Goal: Task Accomplishment & Management: Use online tool/utility

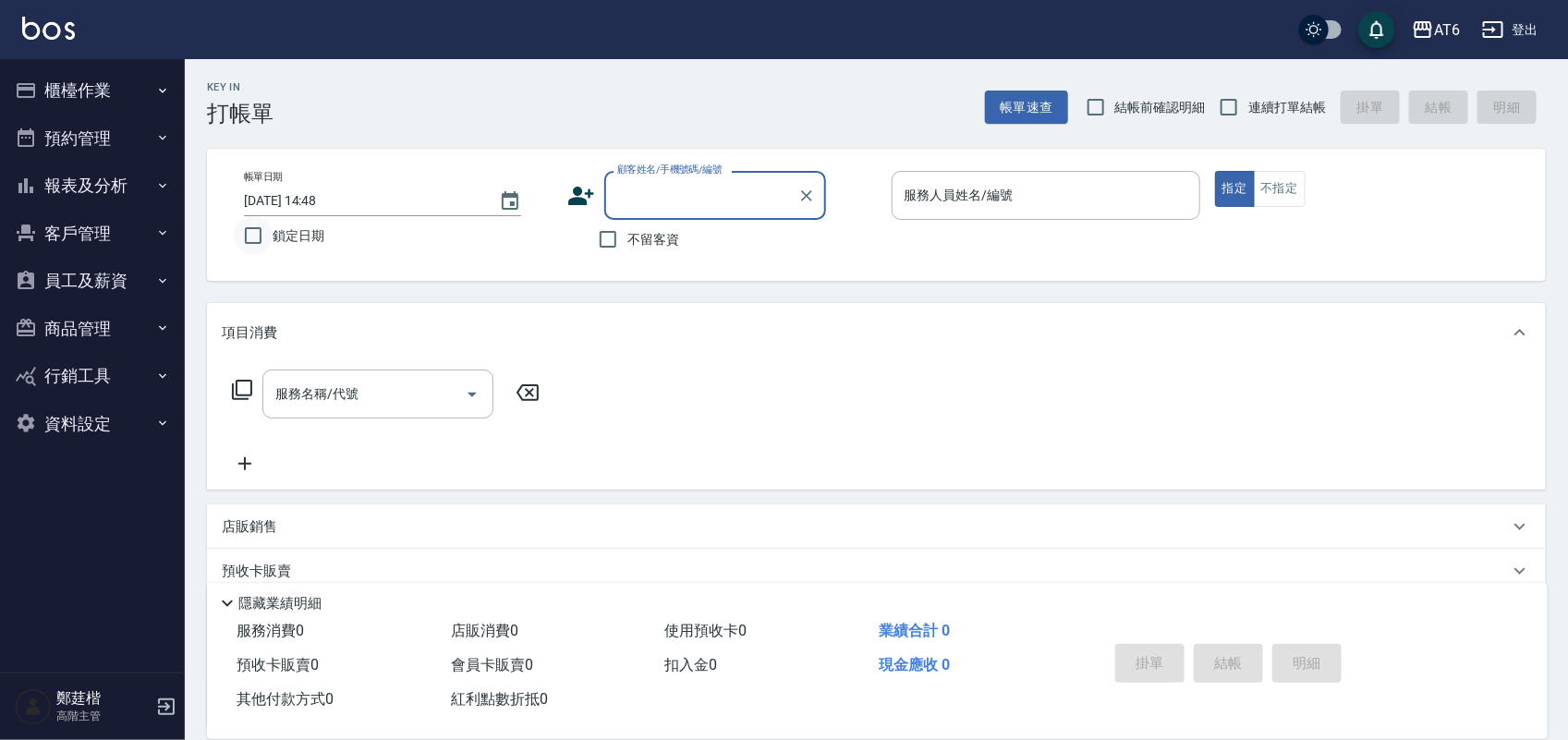
click at [264, 227] on input "鎖定日期" at bounding box center [253, 235] width 38 height 38
checkbox input "true"
click at [630, 226] on label "不留客資" at bounding box center [634, 239] width 91 height 38
click at [628, 226] on input "不留客資" at bounding box center [607, 239] width 38 height 38
checkbox input "true"
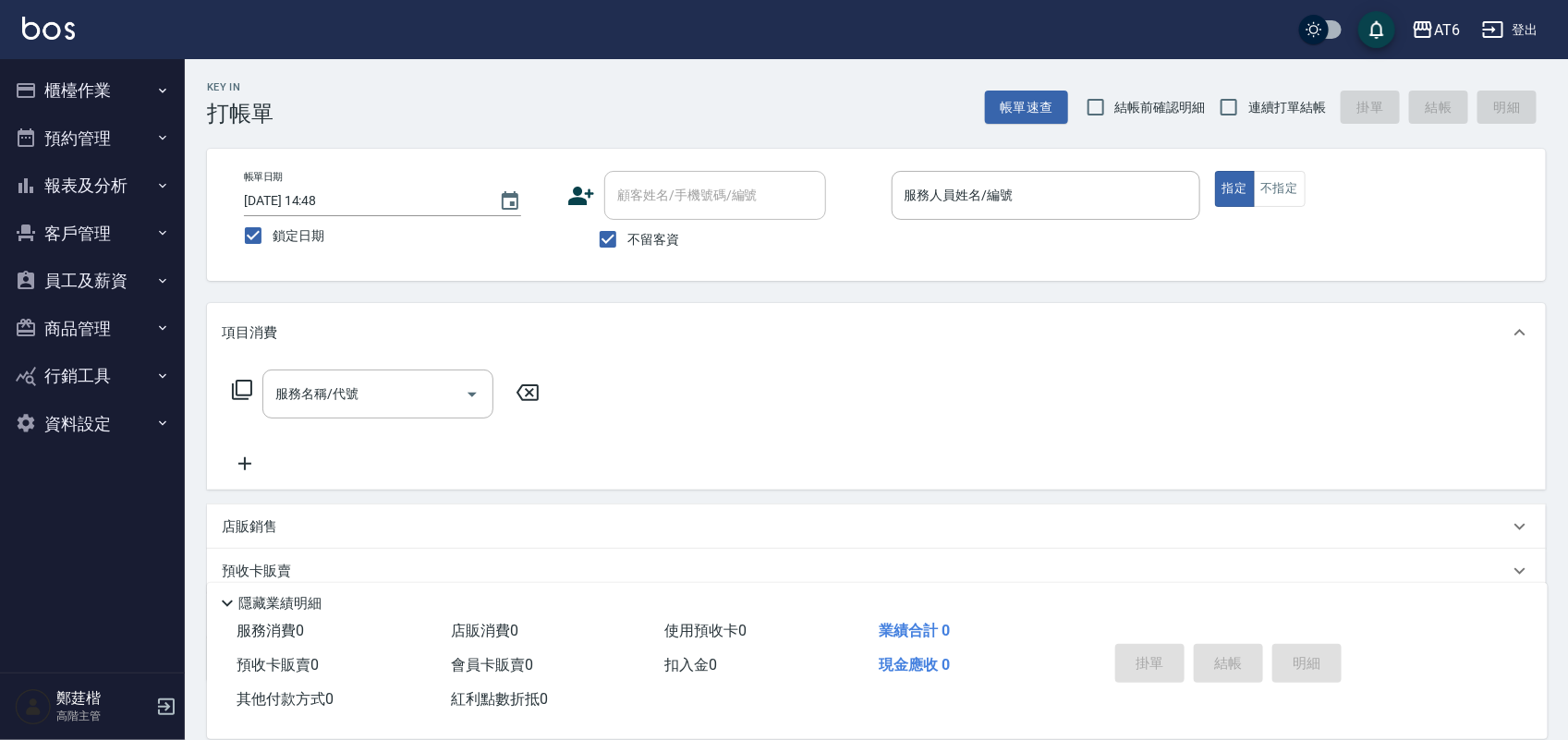
click at [1271, 83] on div "Key In 打帳單 帳單速查 結帳前確認明細 連續打單結帳 掛單 結帳 明細" at bounding box center [864, 93] width 1361 height 67
click at [1257, 125] on label "連續打單結帳" at bounding box center [1267, 107] width 116 height 38
click at [1248, 125] on input "連續打單結帳" at bounding box center [1228, 107] width 38 height 38
checkbox input "true"
click at [1031, 232] on p at bounding box center [1045, 230] width 309 height 20
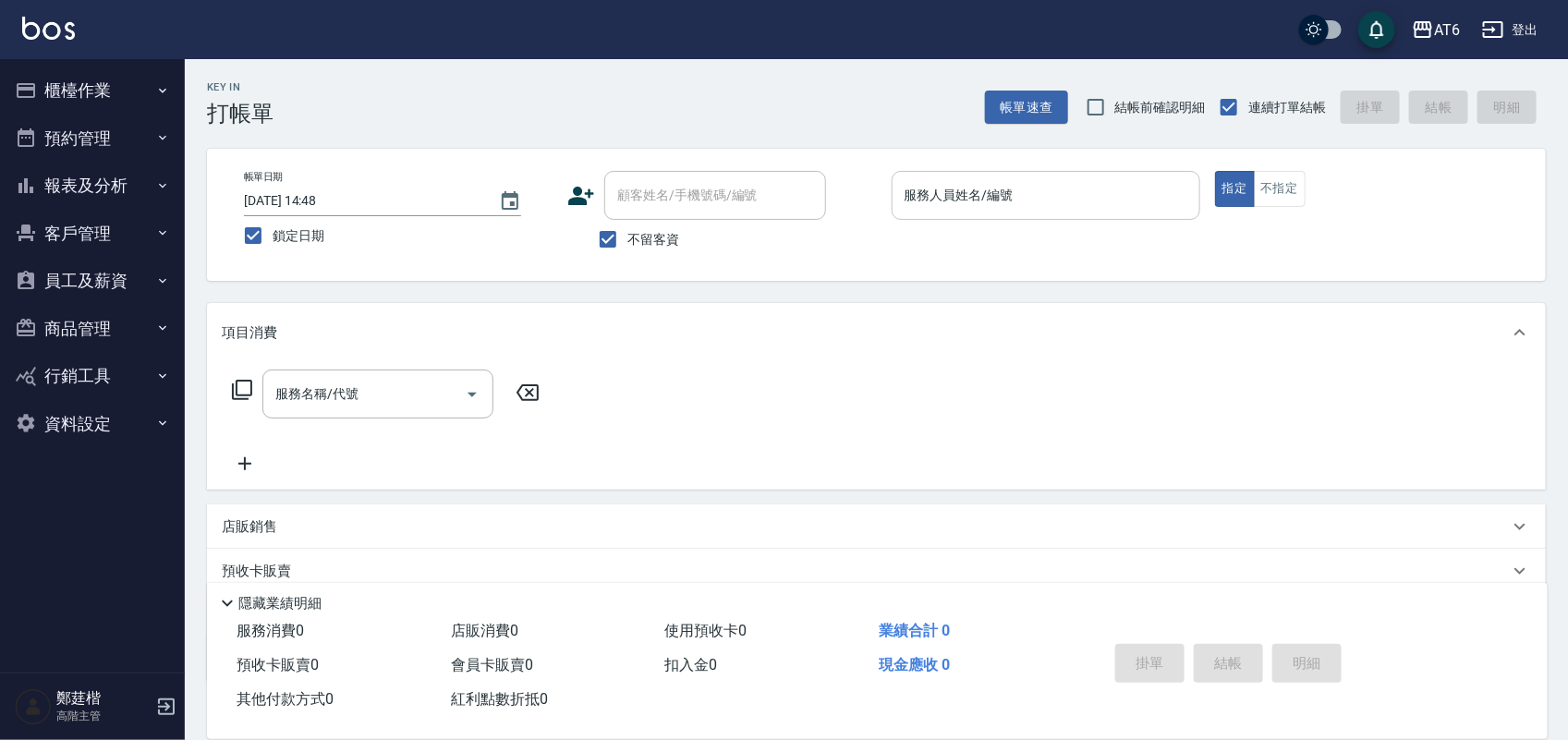
click at [1064, 200] on input "服務人員姓名/編號" at bounding box center [1046, 195] width 292 height 33
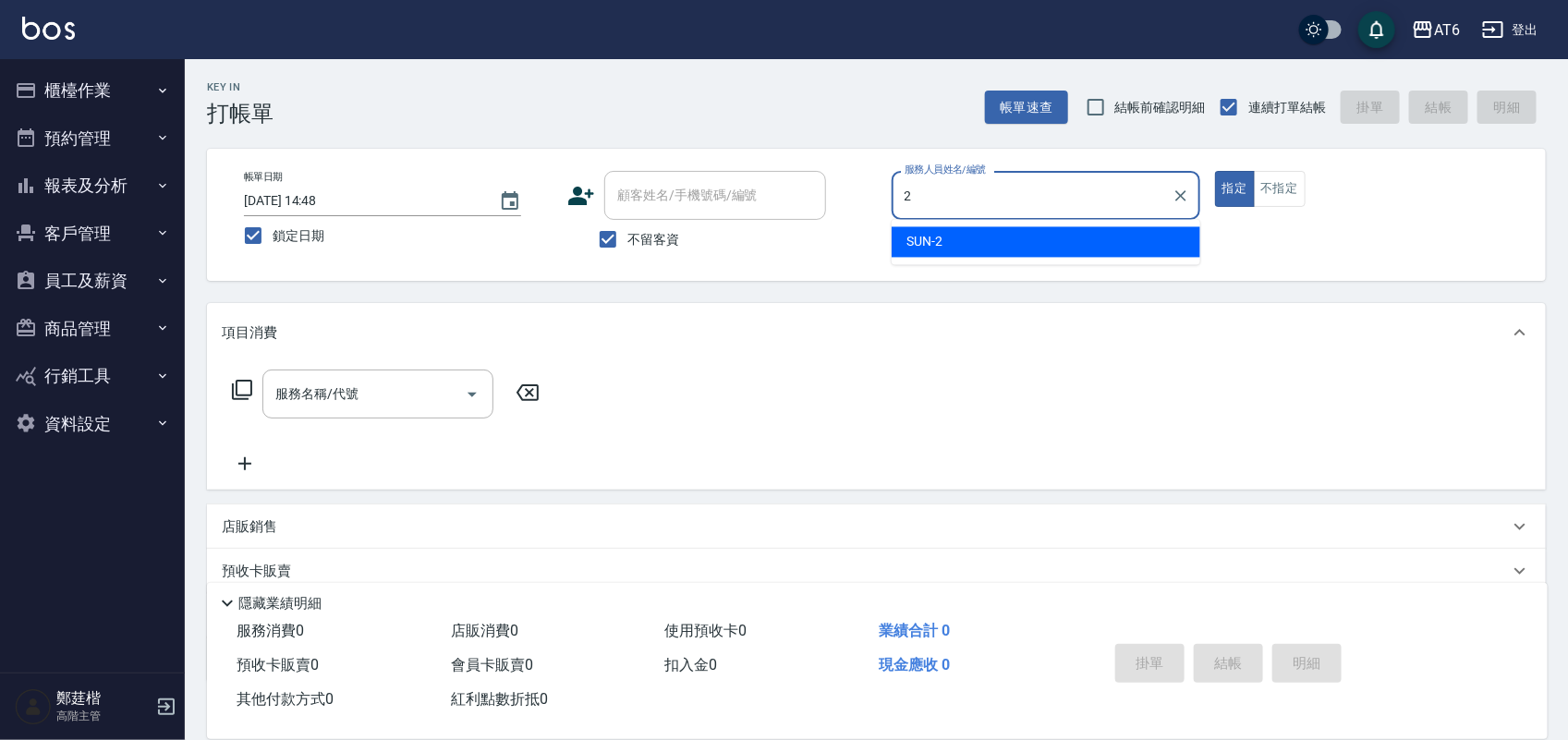
type input "2"
type button "true"
type input "SUN-2"
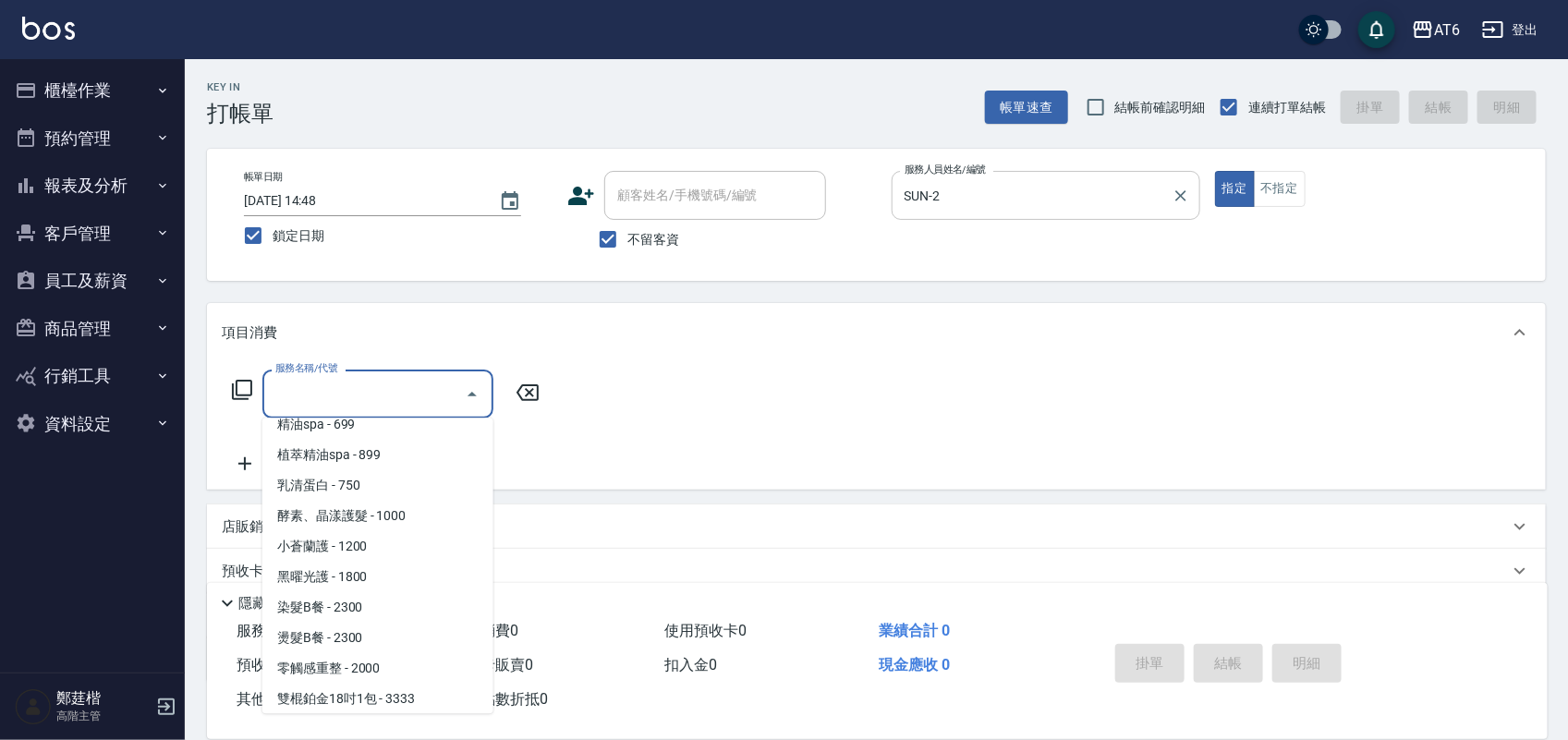
scroll to position [260, 0]
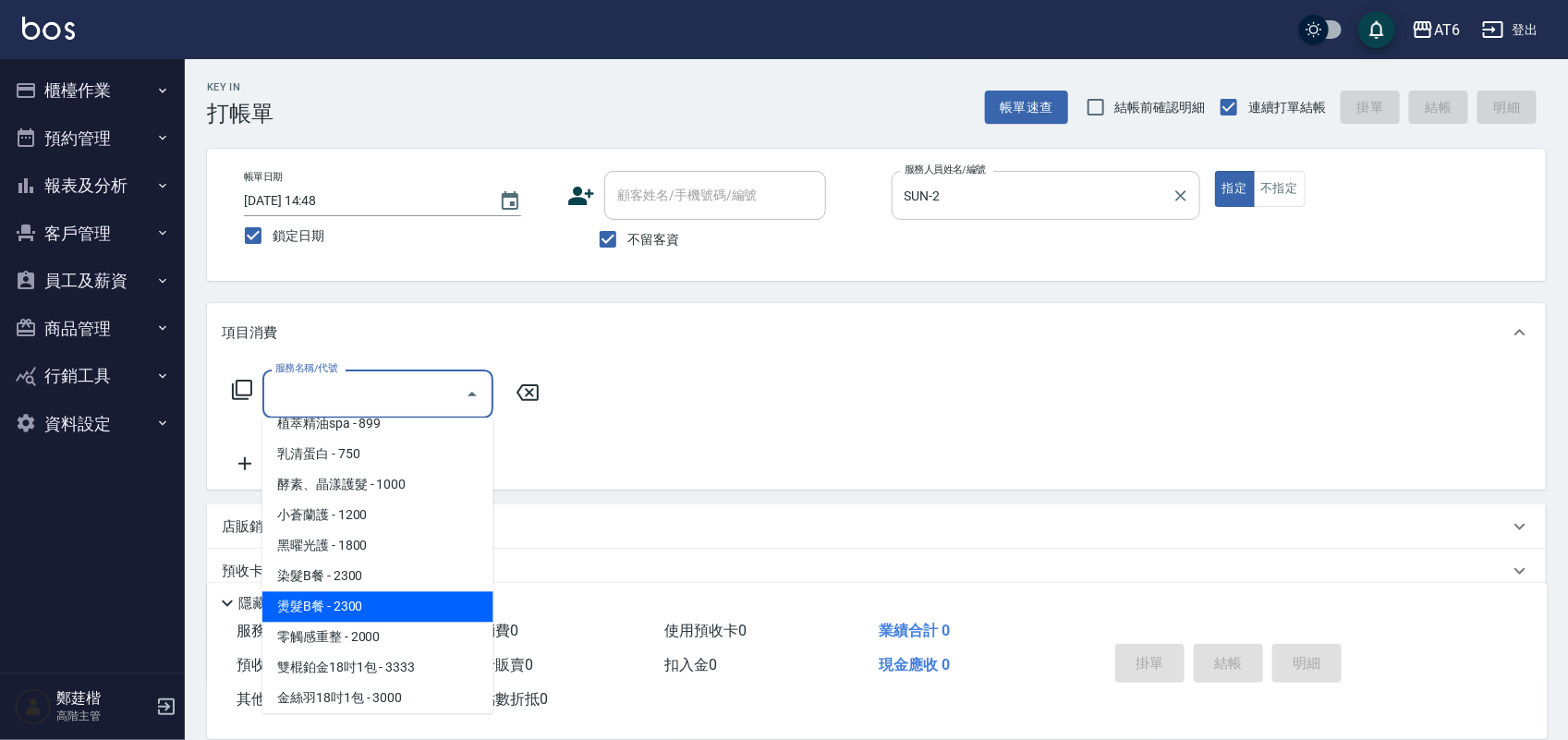
type input "燙髮B餐(43)"
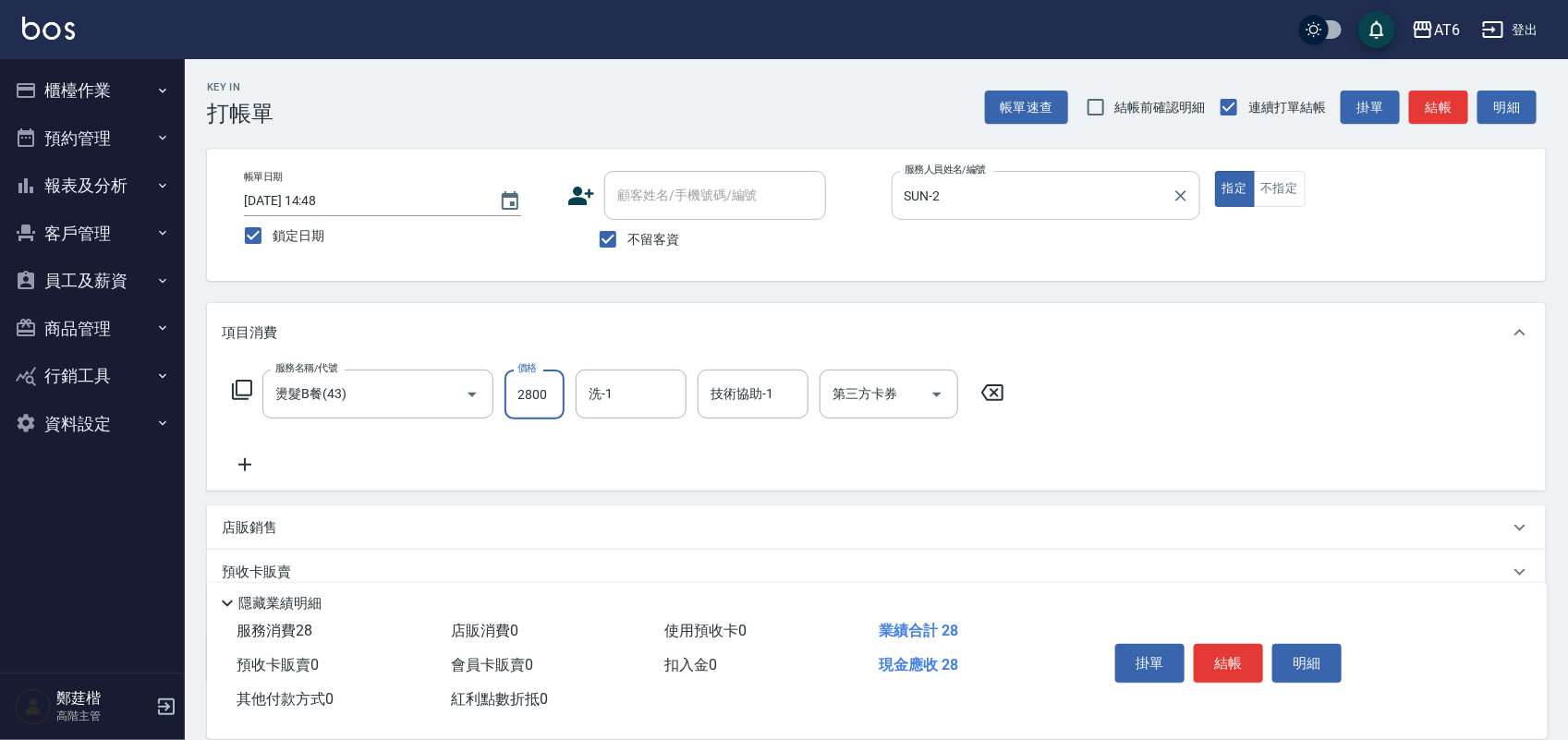
type input "2800"
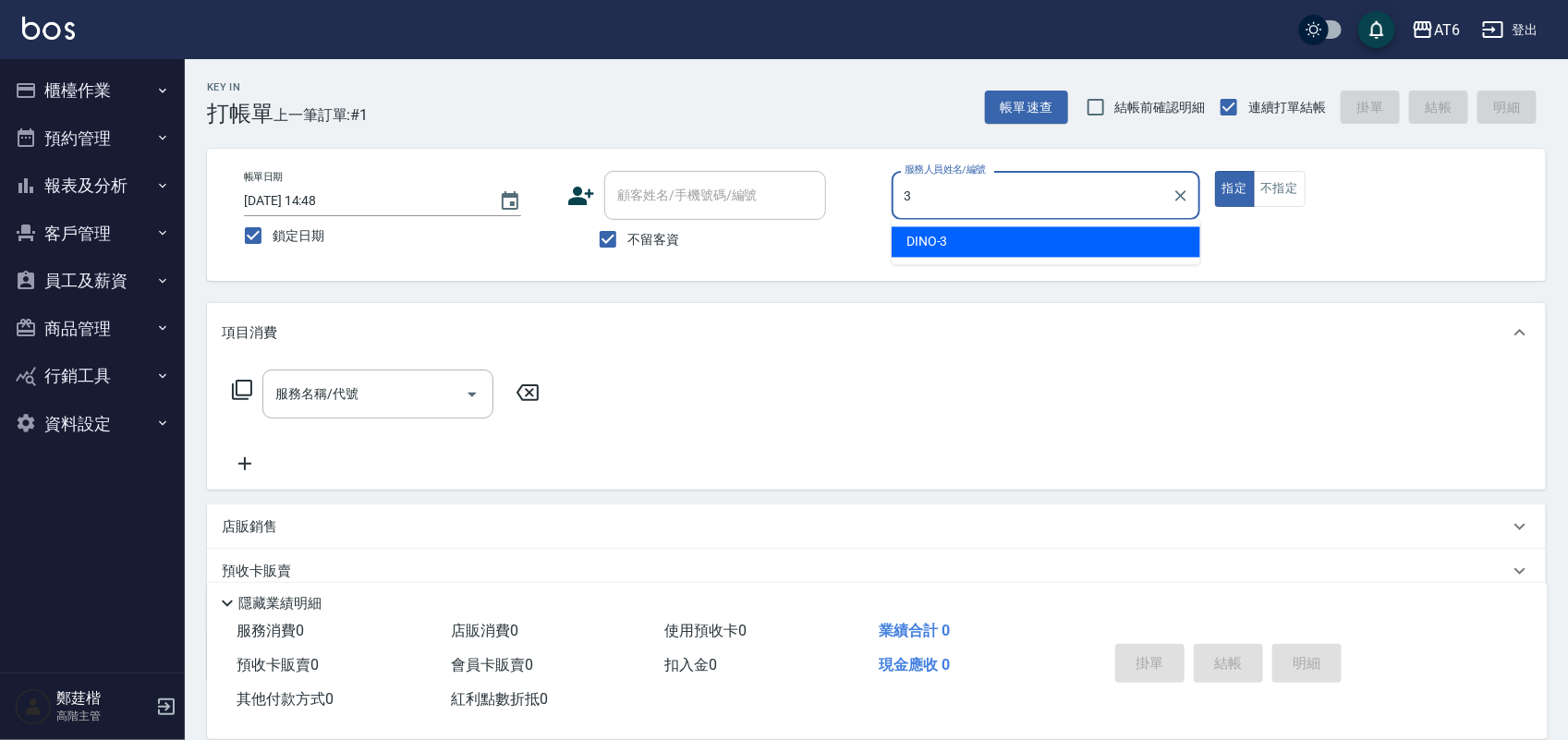
type input "DINO-3"
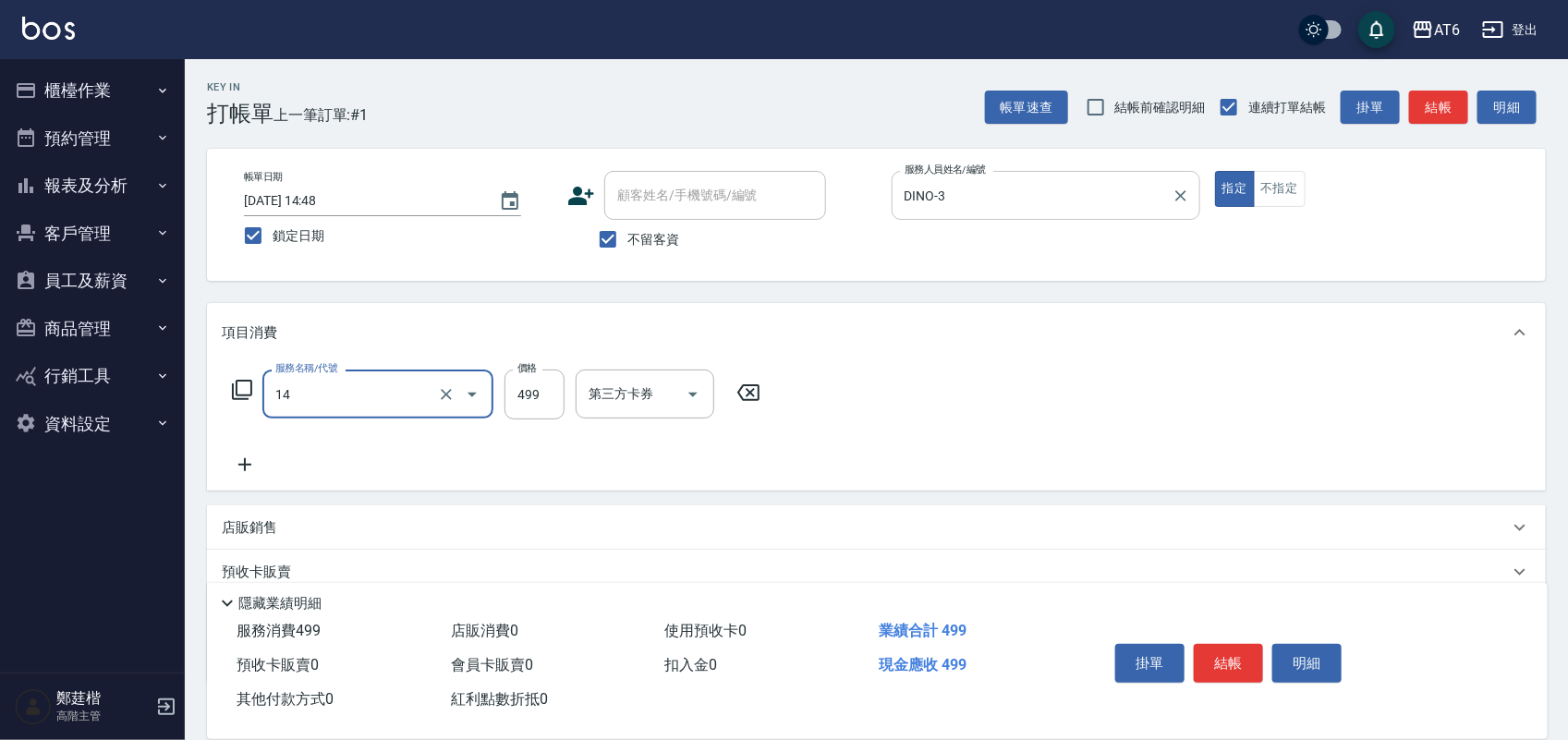
type input "去角質洗(14)"
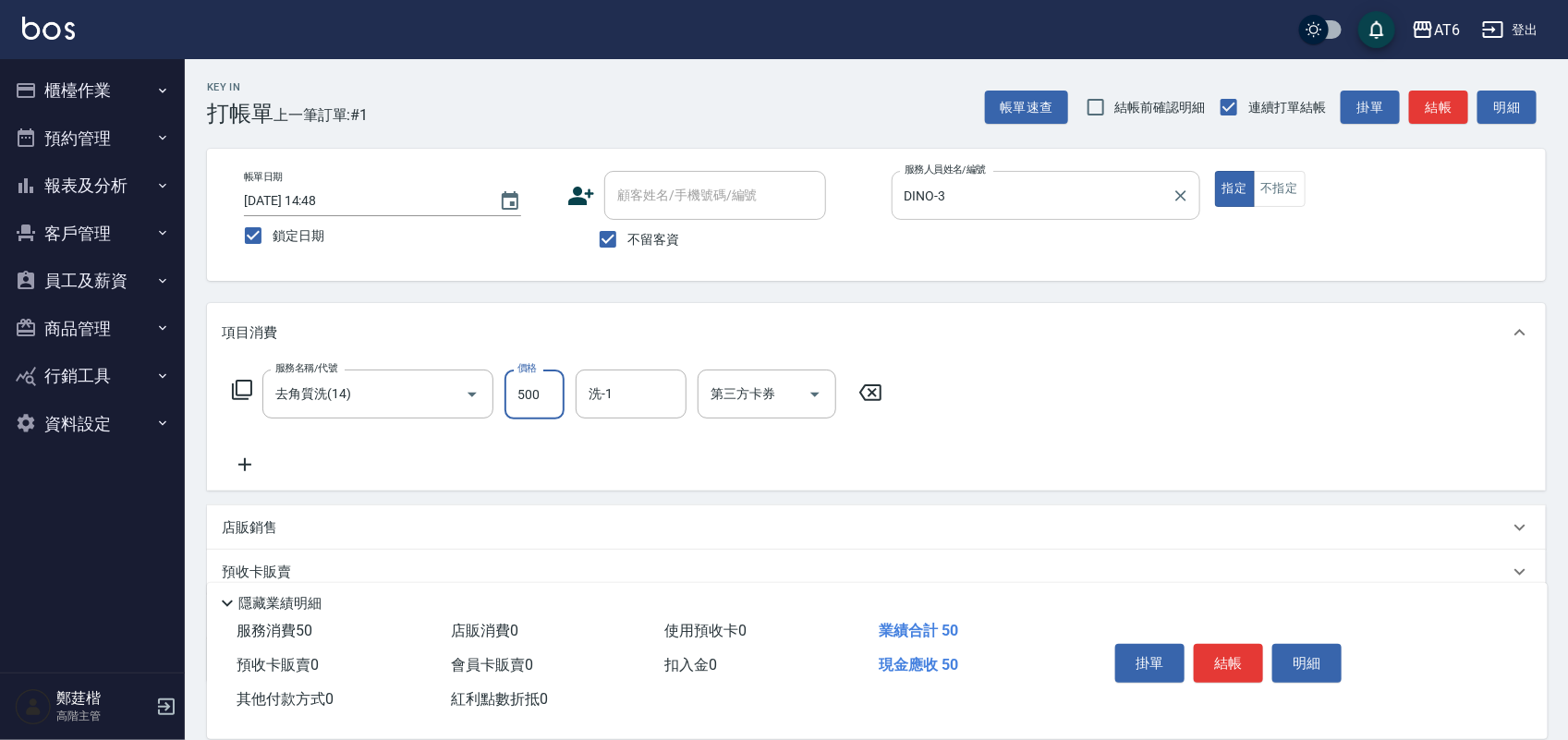
type input "500"
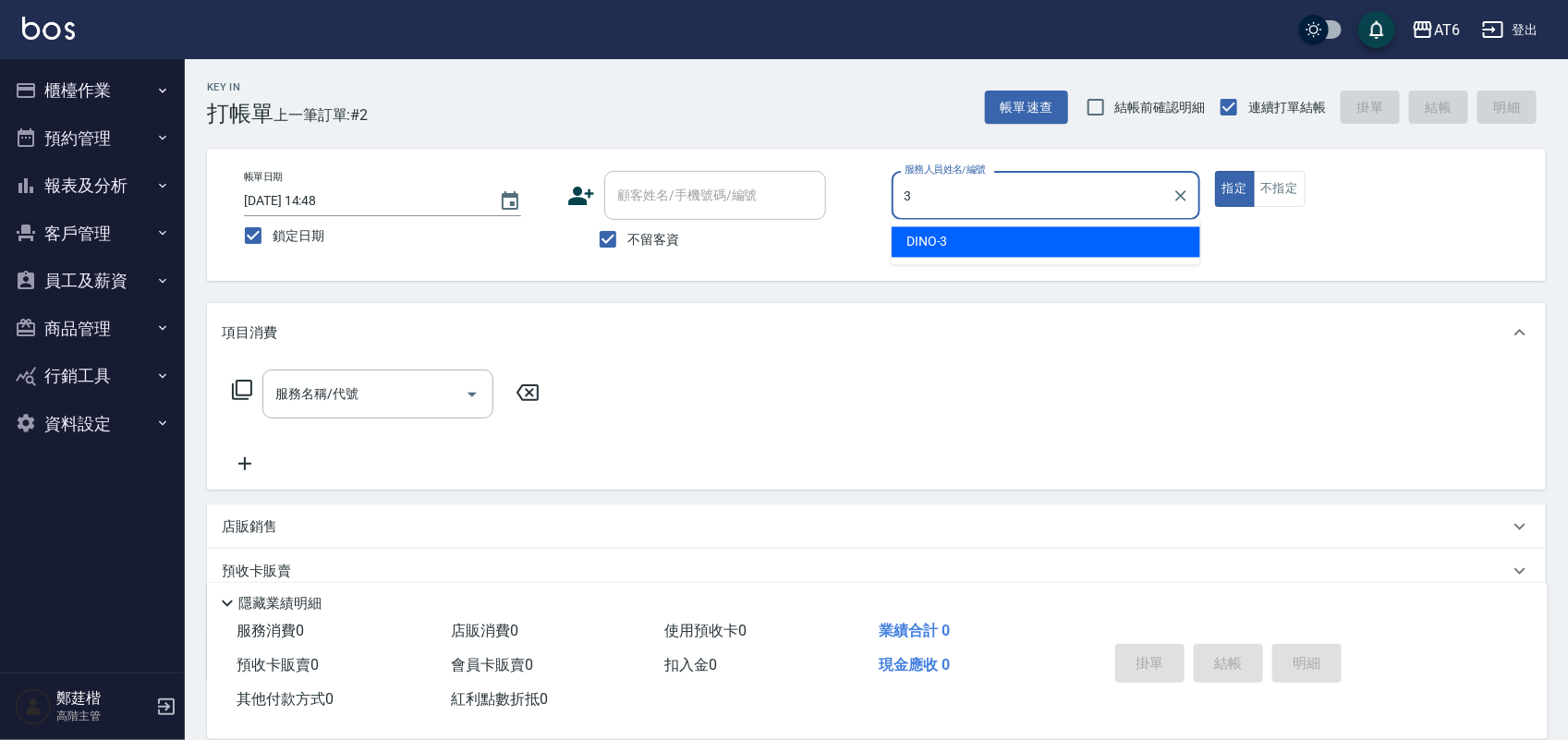
type input "DINO-3"
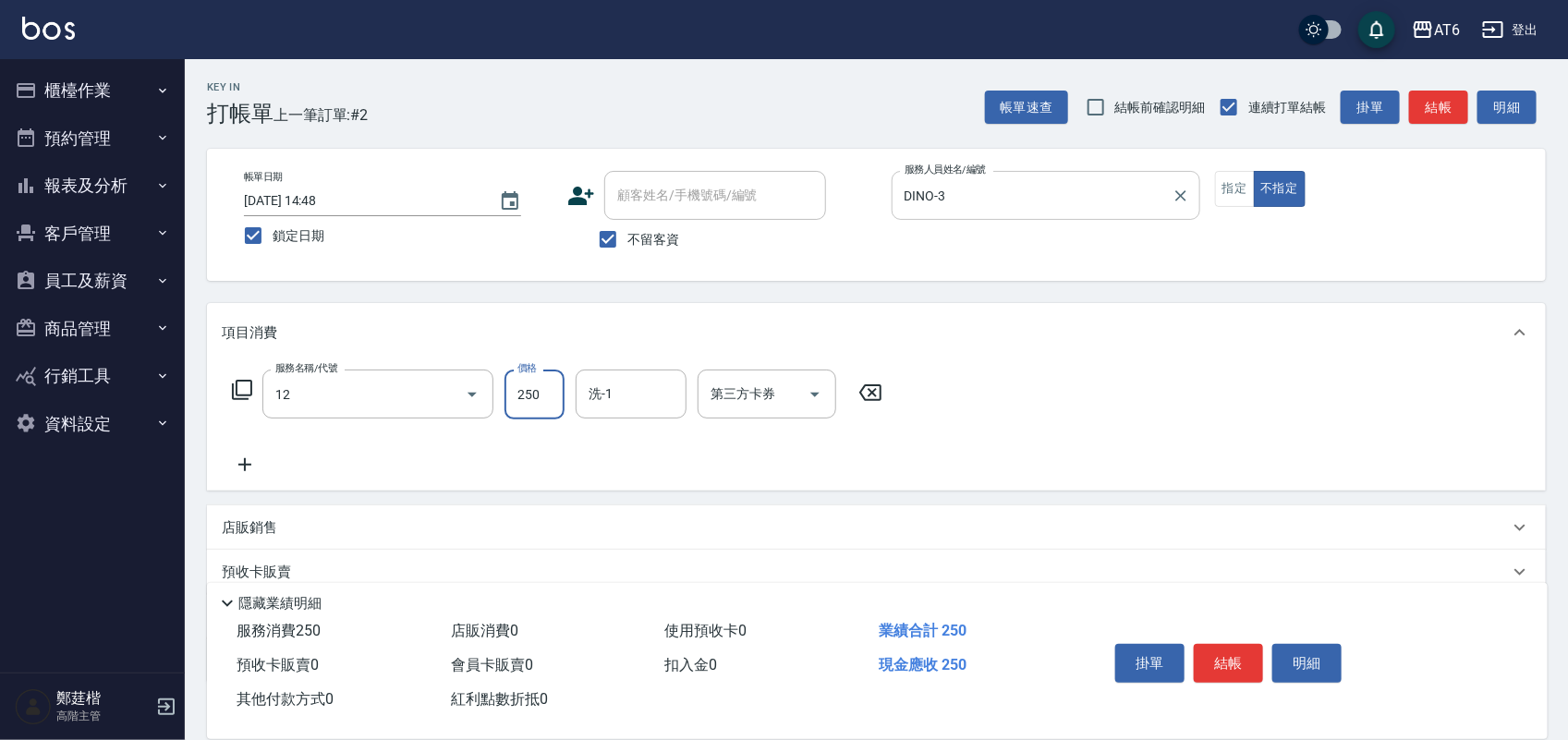
type input "精油洗髮(12)"
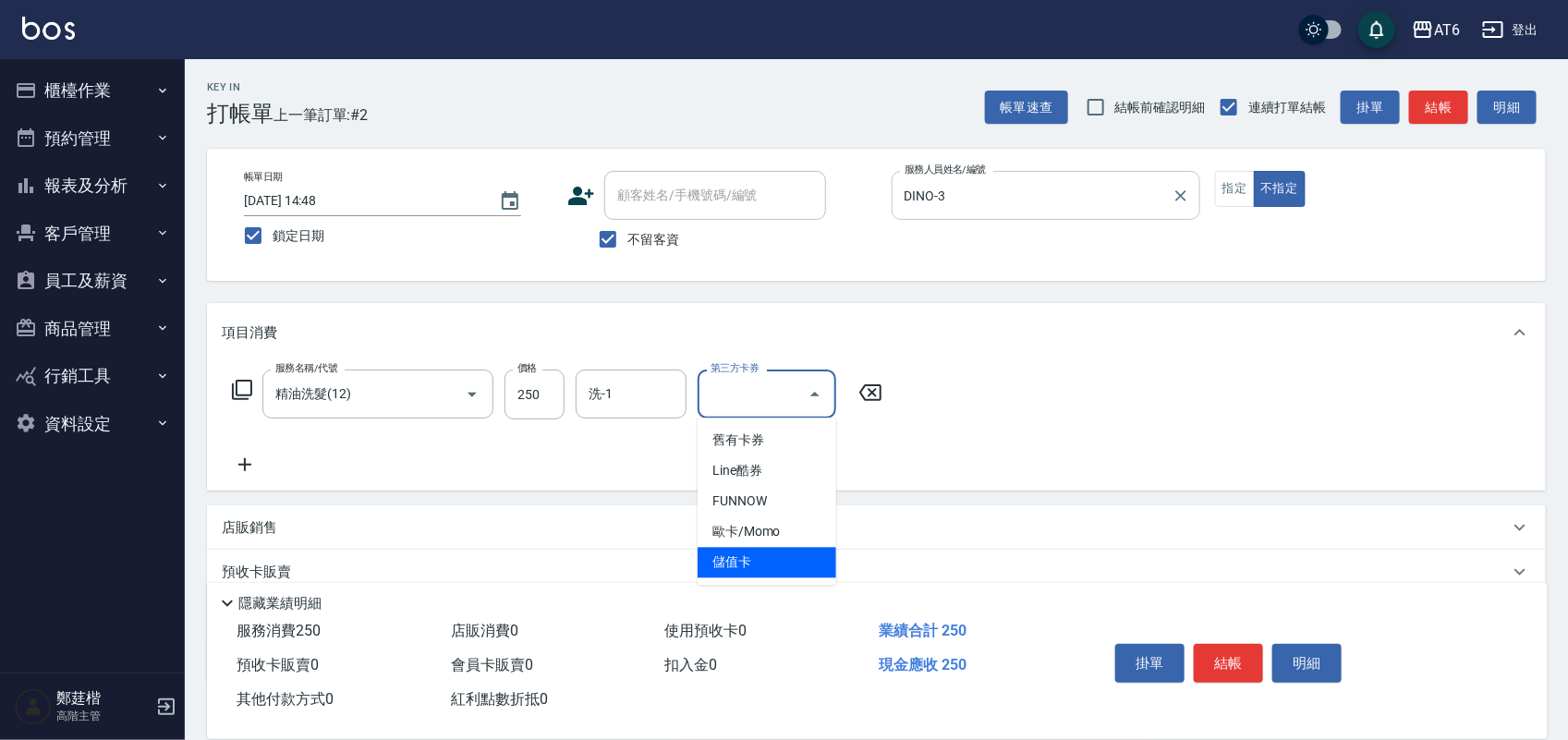
type input "儲值卡"
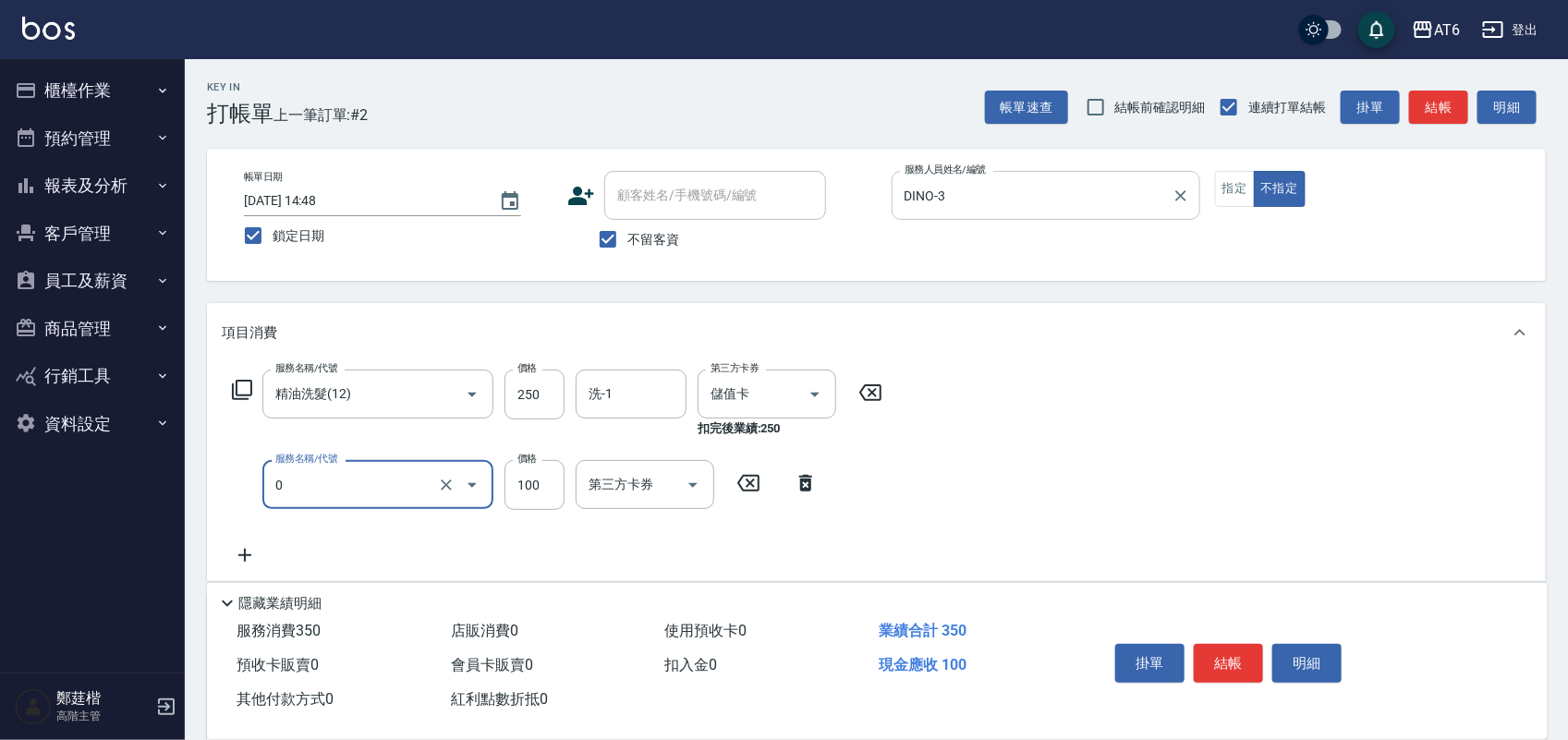
type input "剪髮(0)"
type input "130"
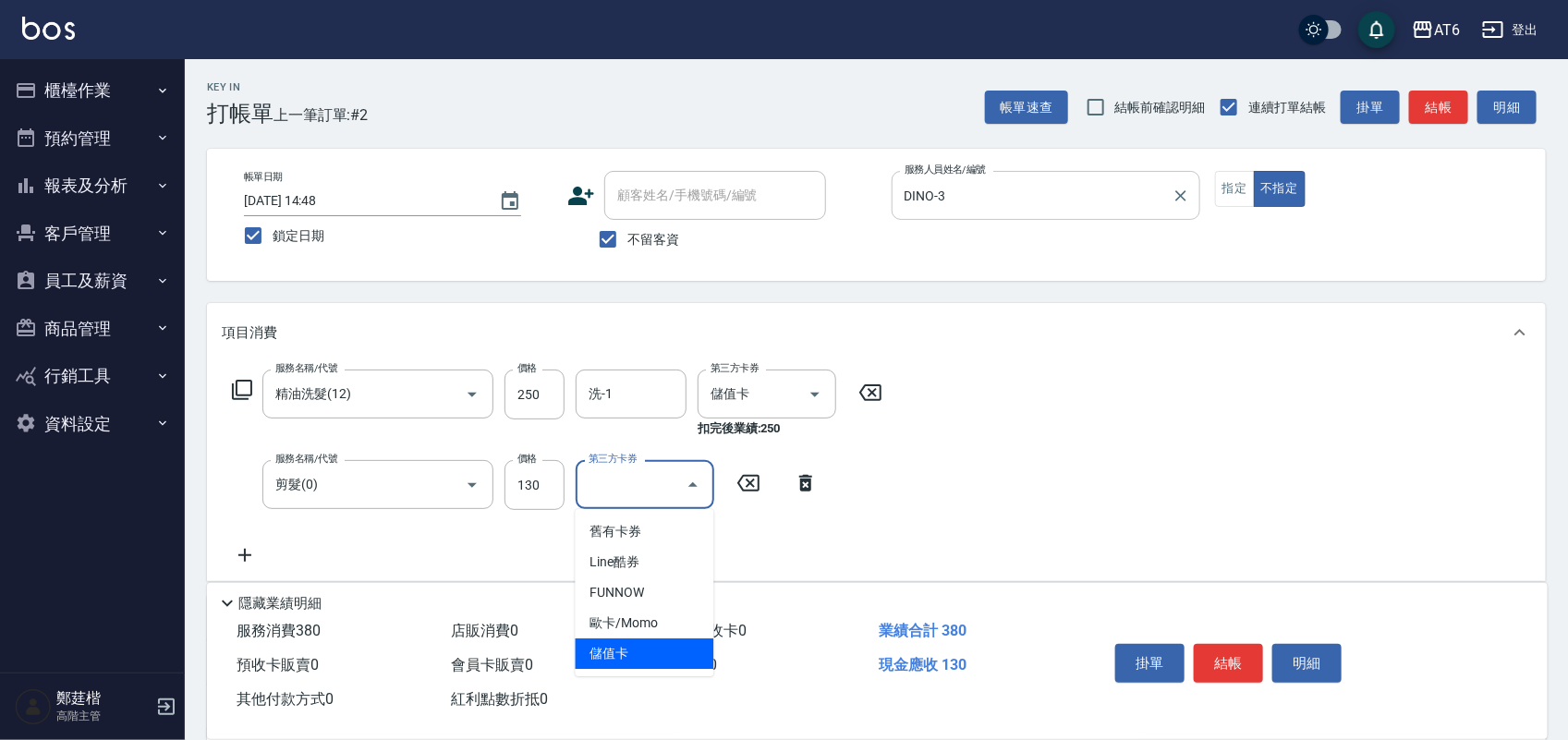
type input "儲值卡"
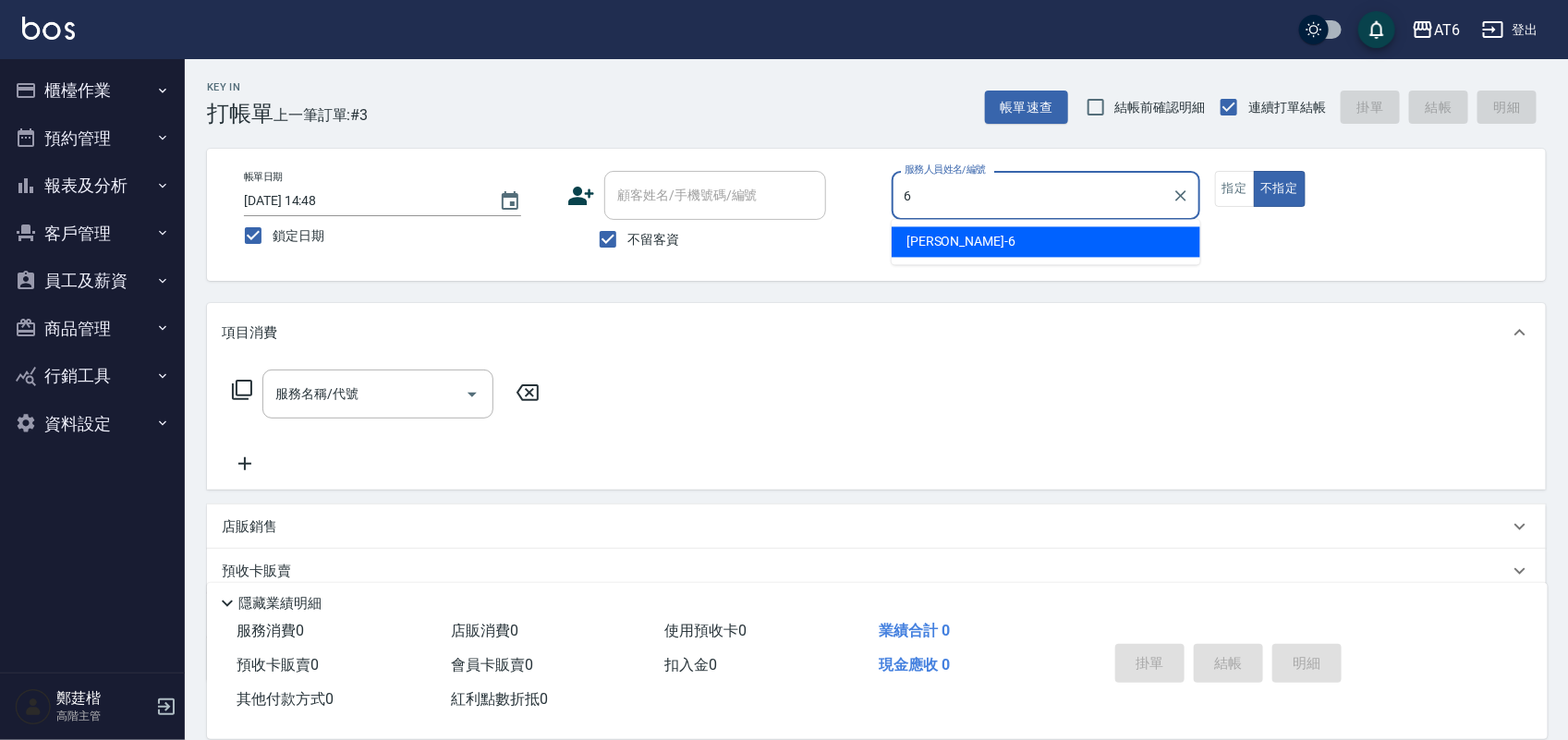
type input "6"
type button "false"
type input "[PERSON_NAME]-6"
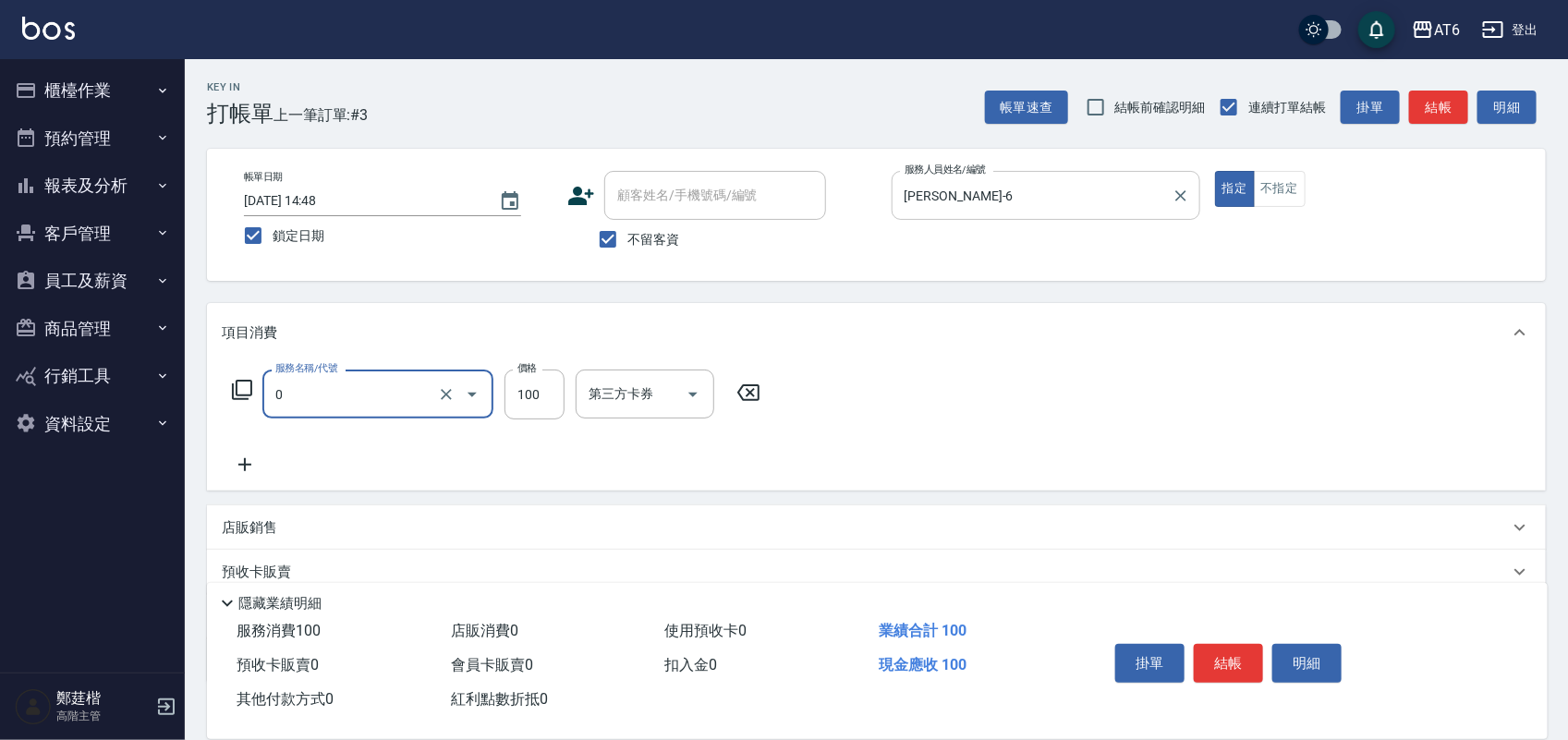
type input "剪髮(0)"
type input "200"
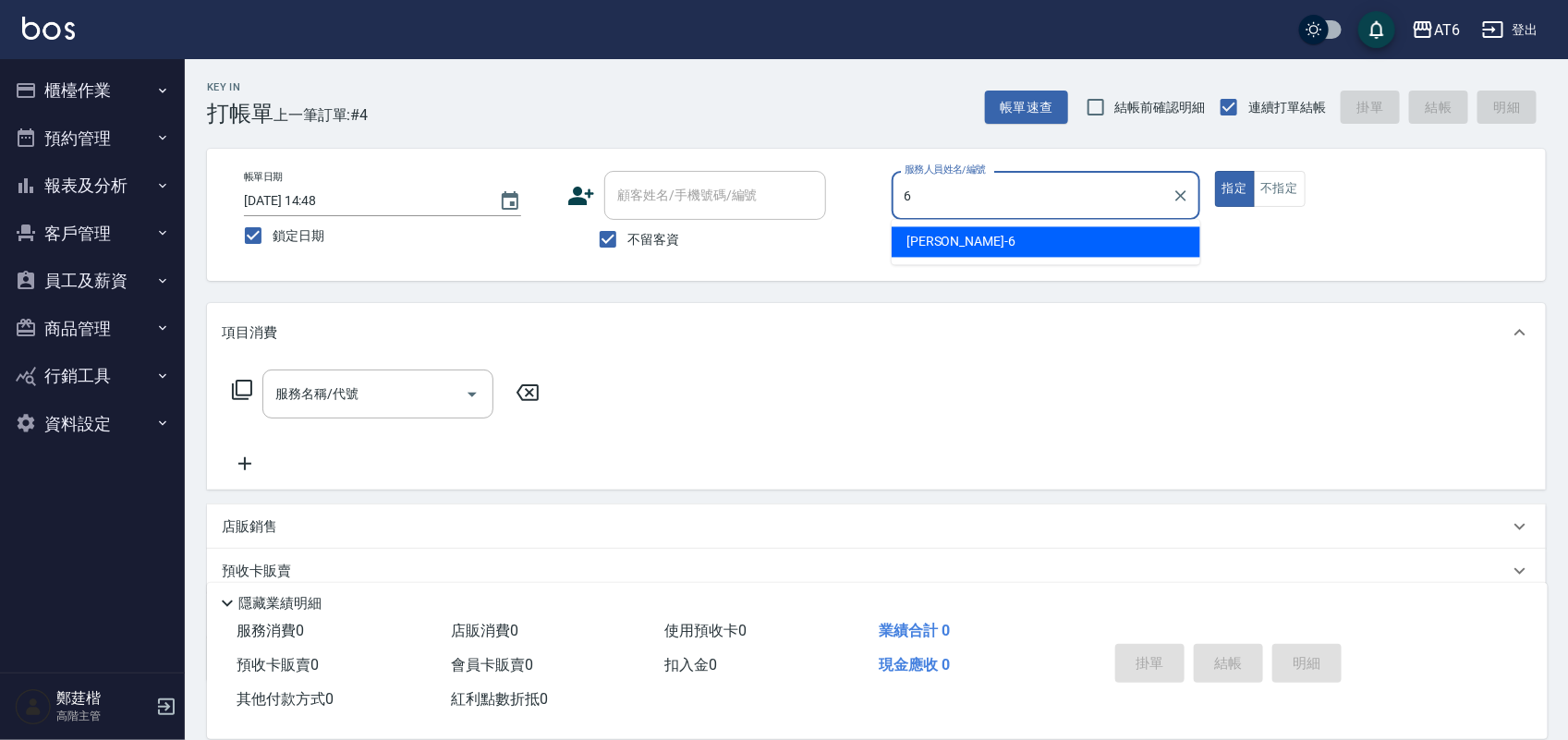
type input "[PERSON_NAME]-6"
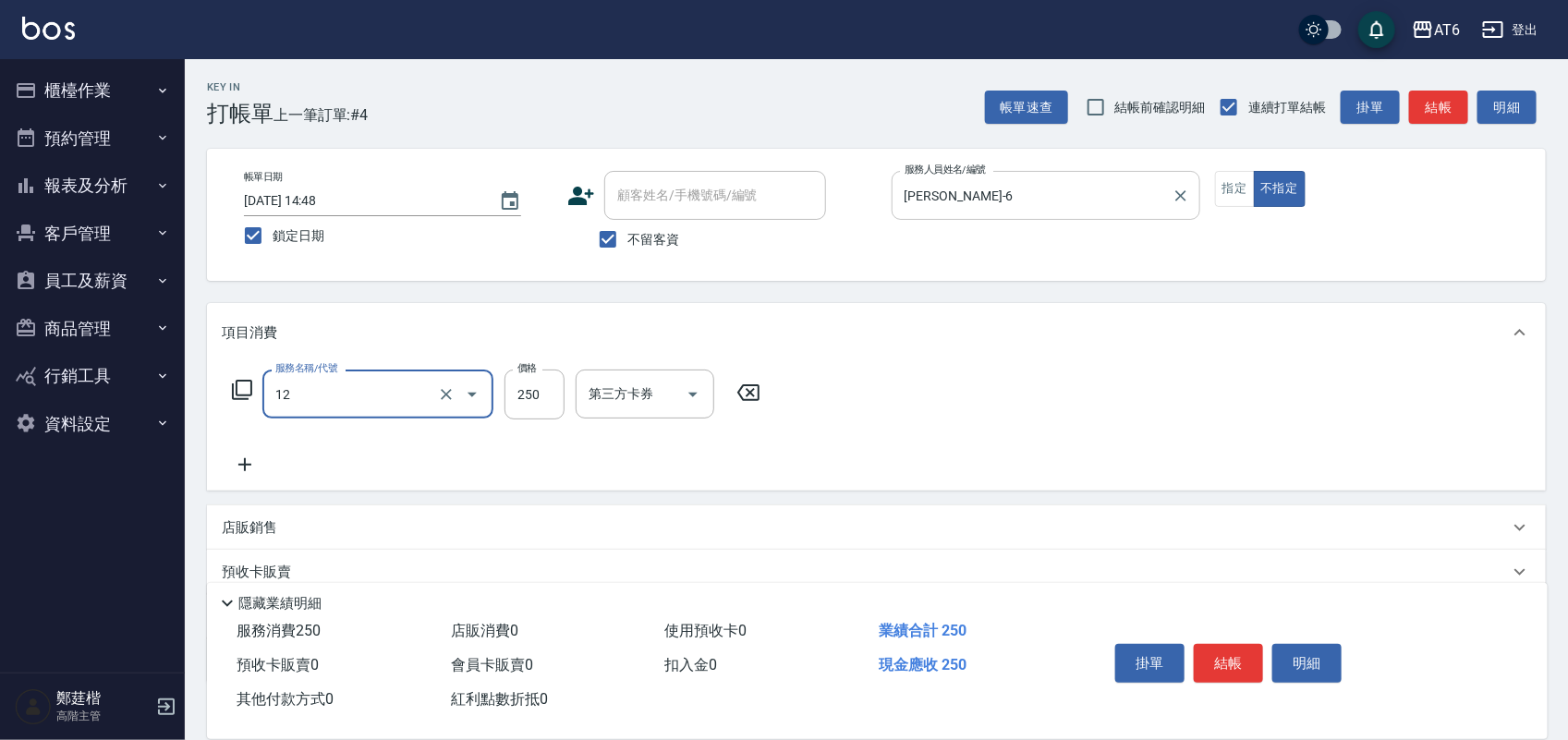
type input "精油洗髮(12)"
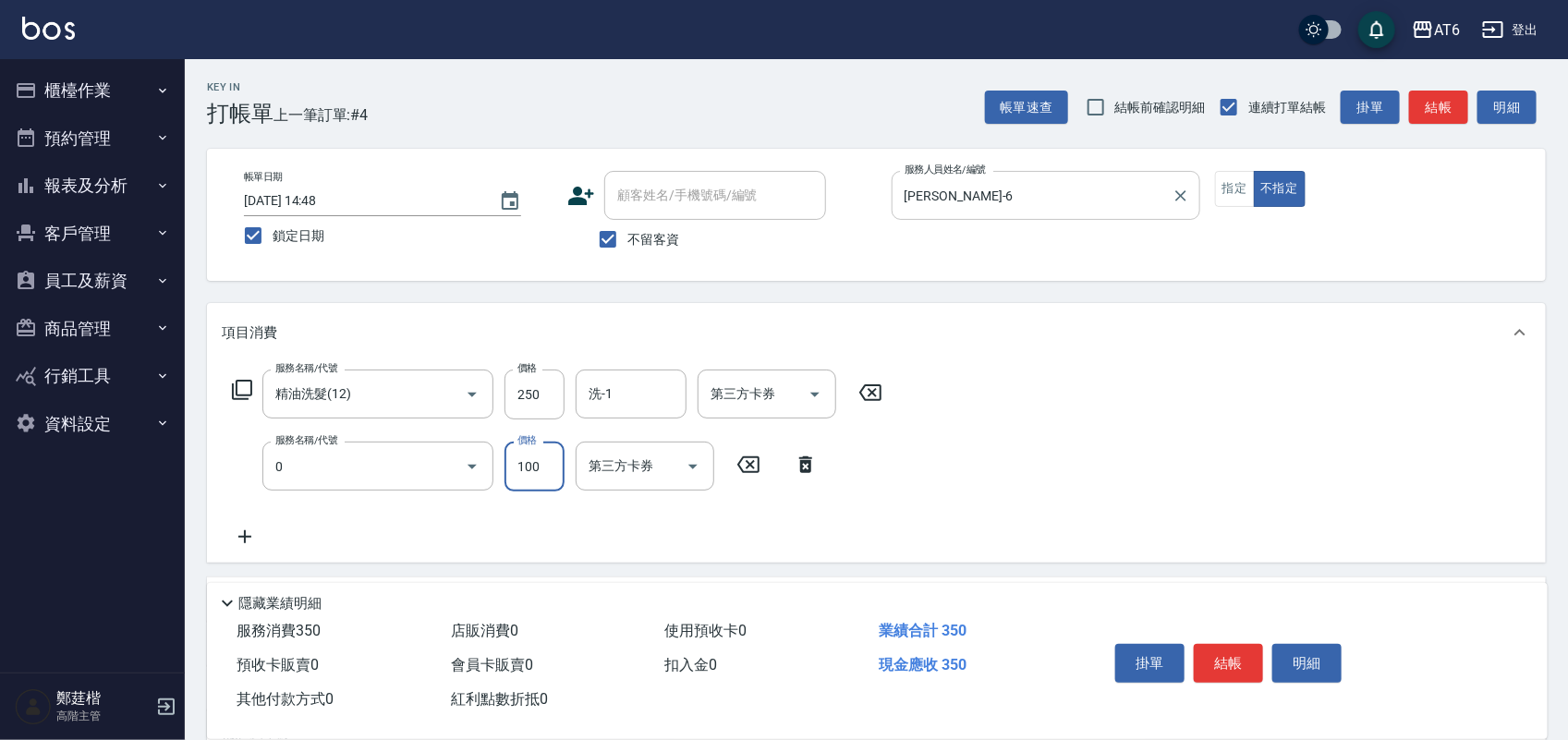
type input "剪髮(0)"
type input "130"
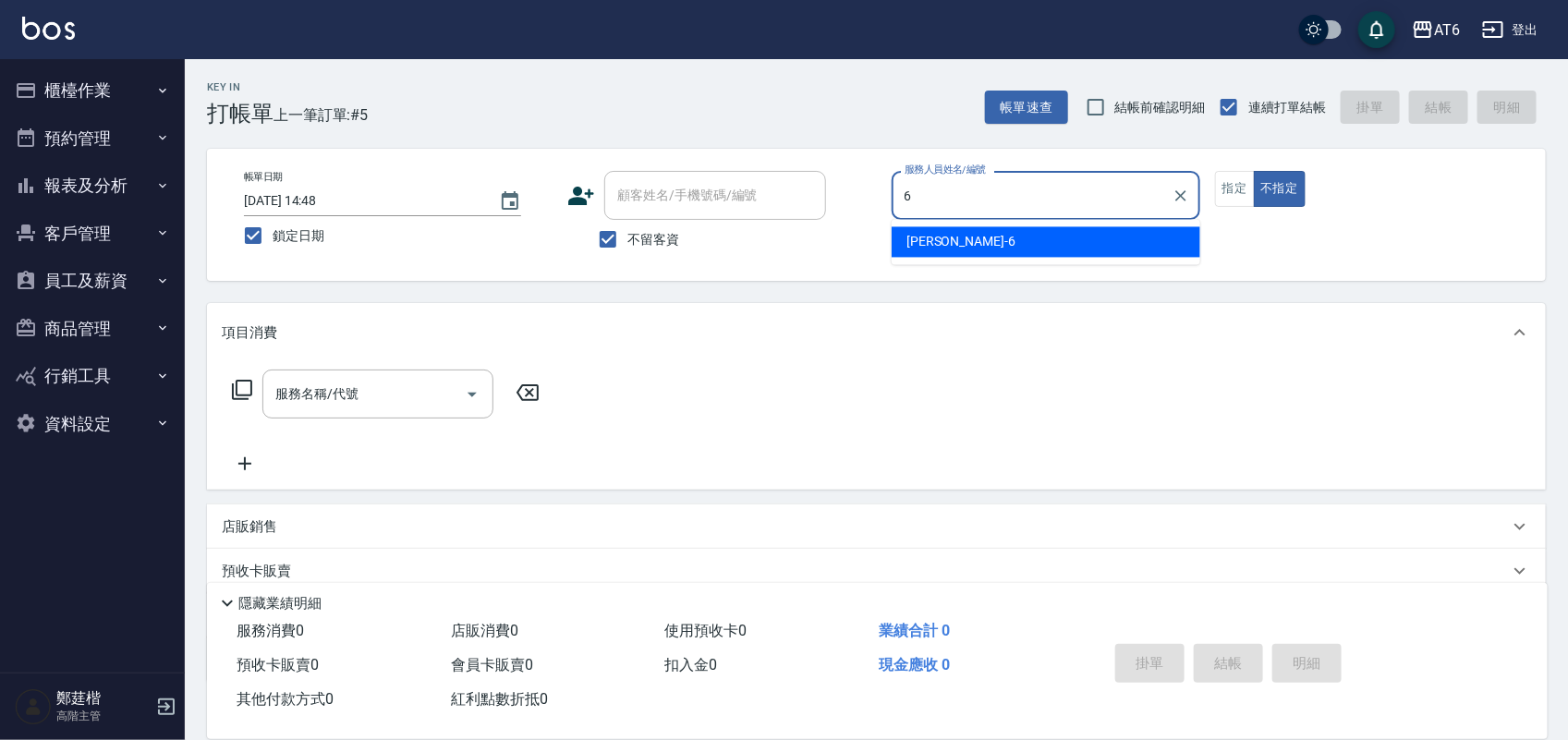
type input "[PERSON_NAME]-6"
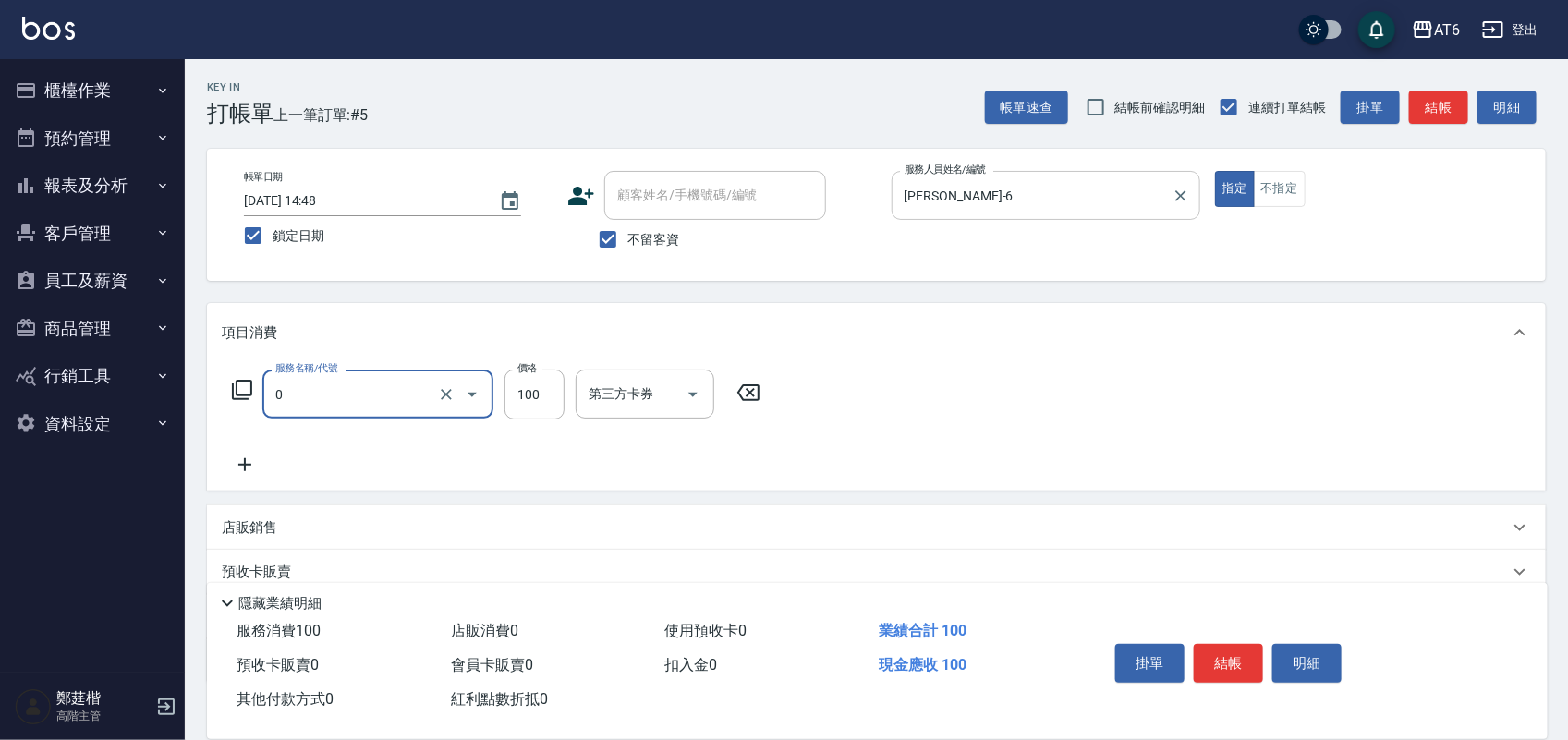
type input "剪髮(0)"
type input "200"
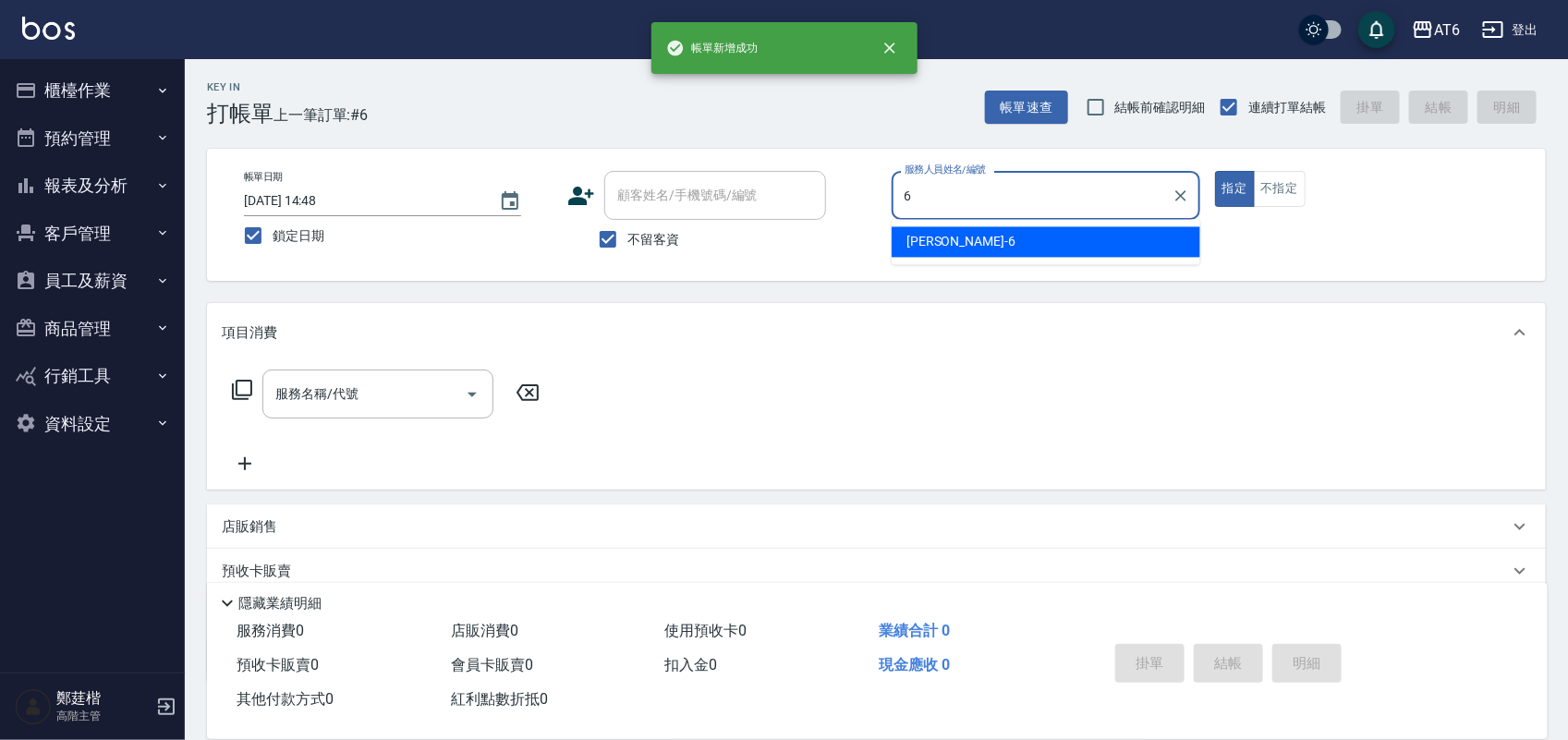
type input "[PERSON_NAME]-6"
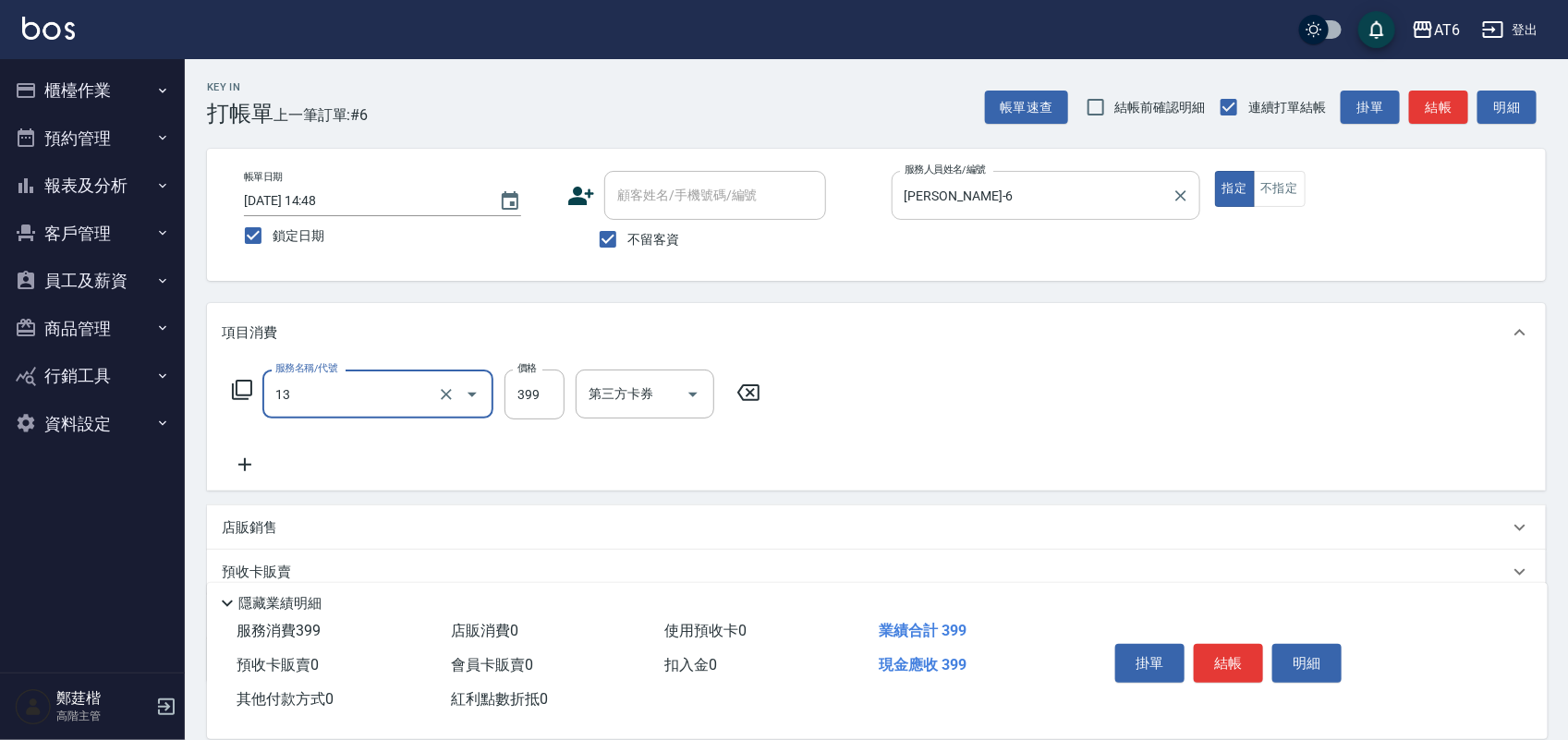
type input "海鹽洗(13)"
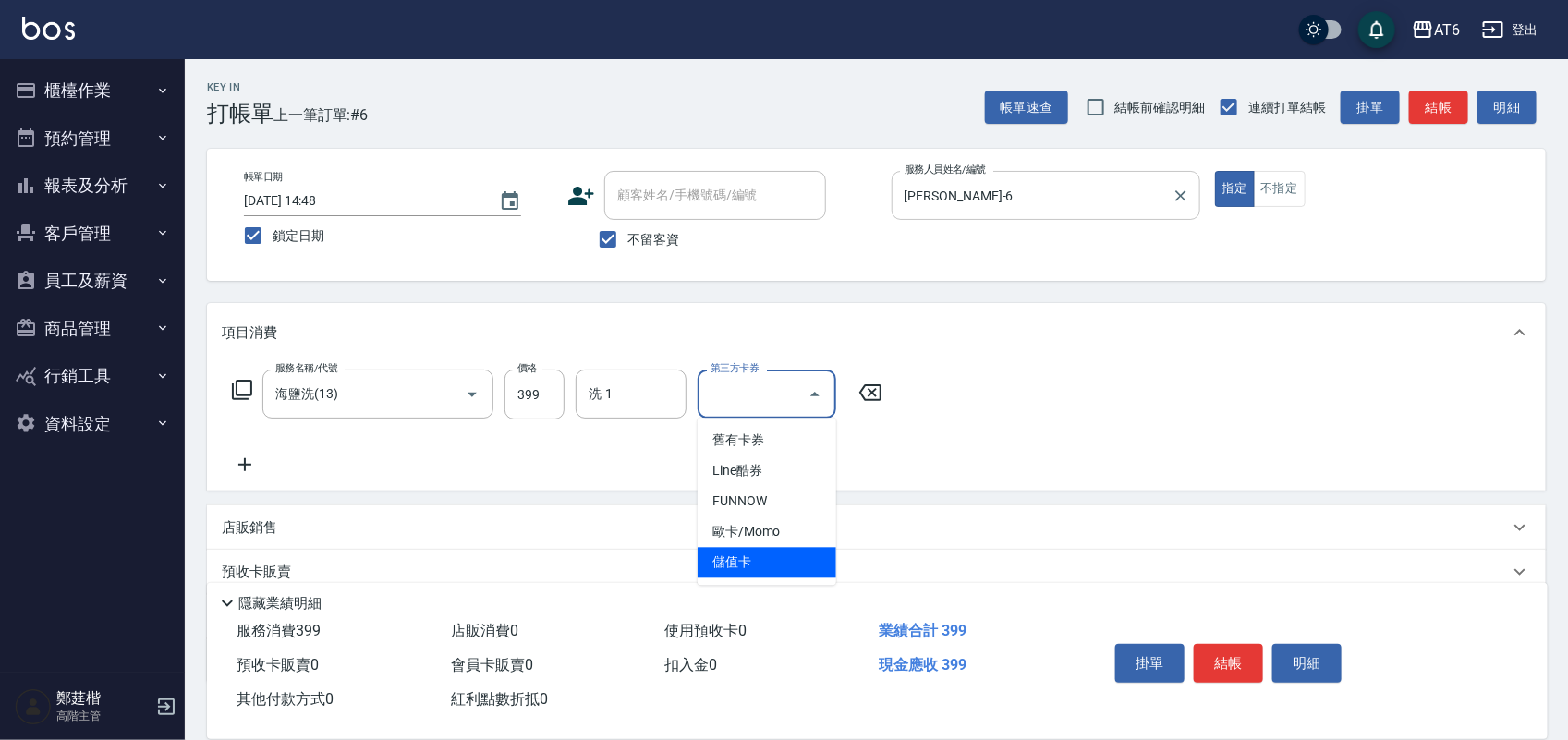
type input "儲值卡"
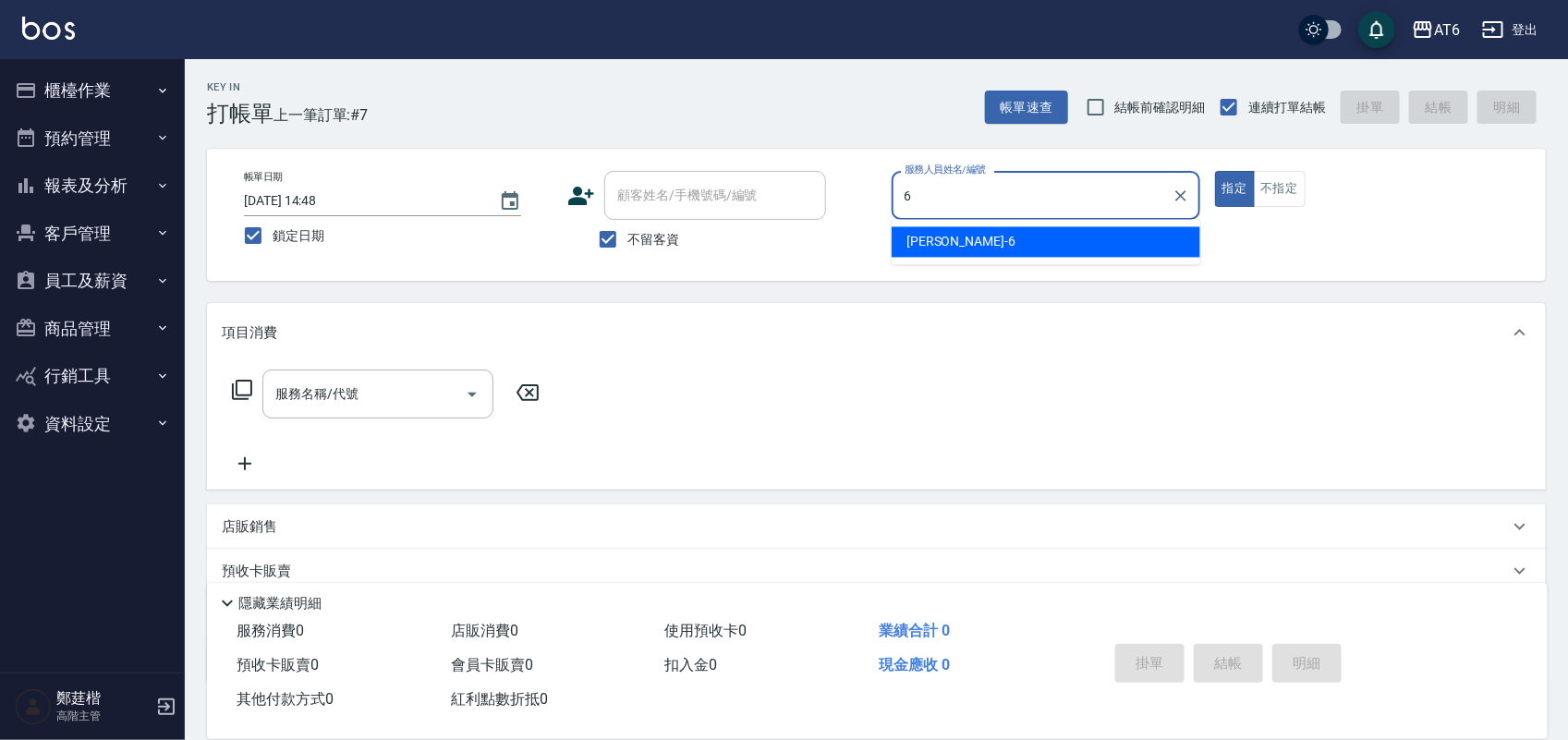
type input "[PERSON_NAME]-6"
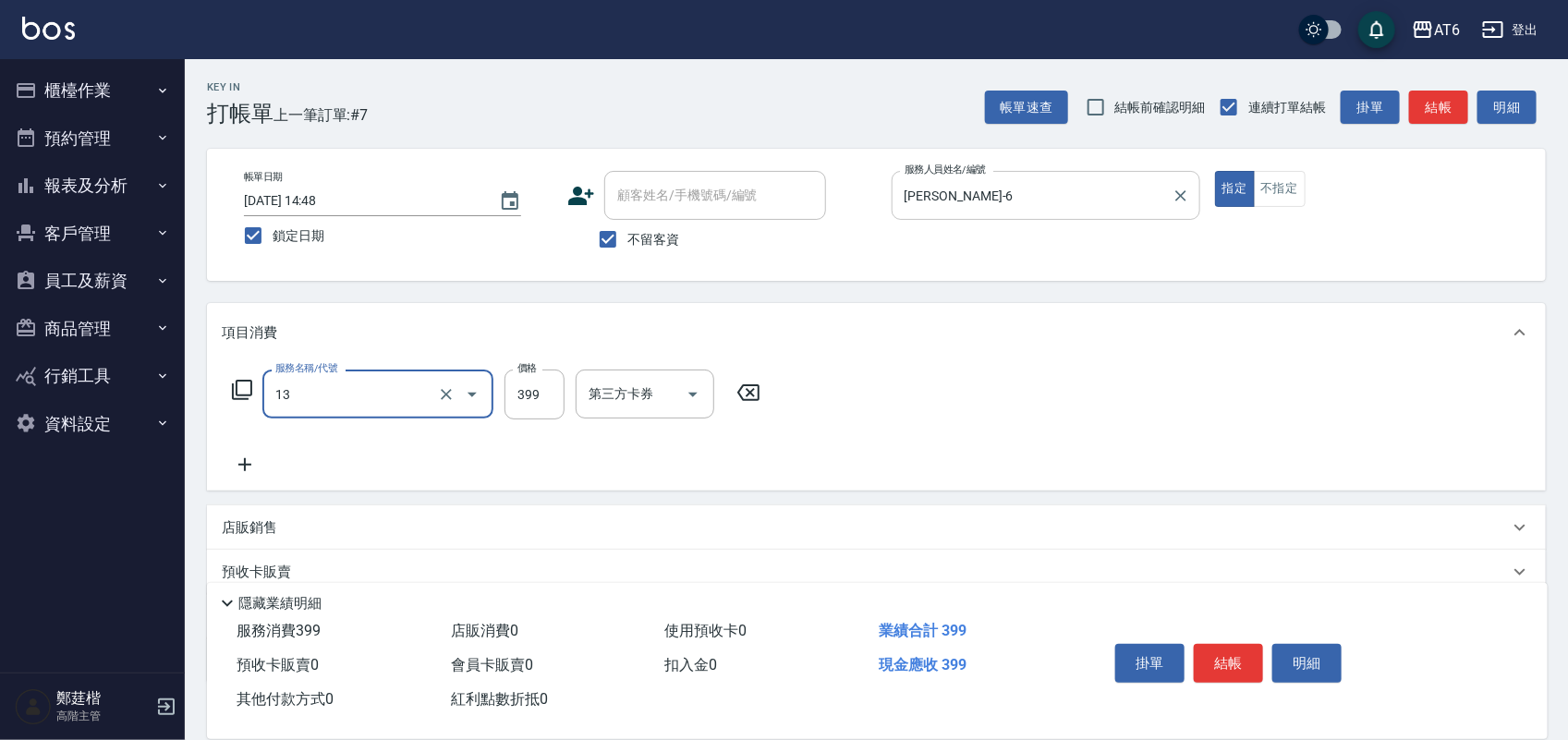
type input "海鹽洗(13)"
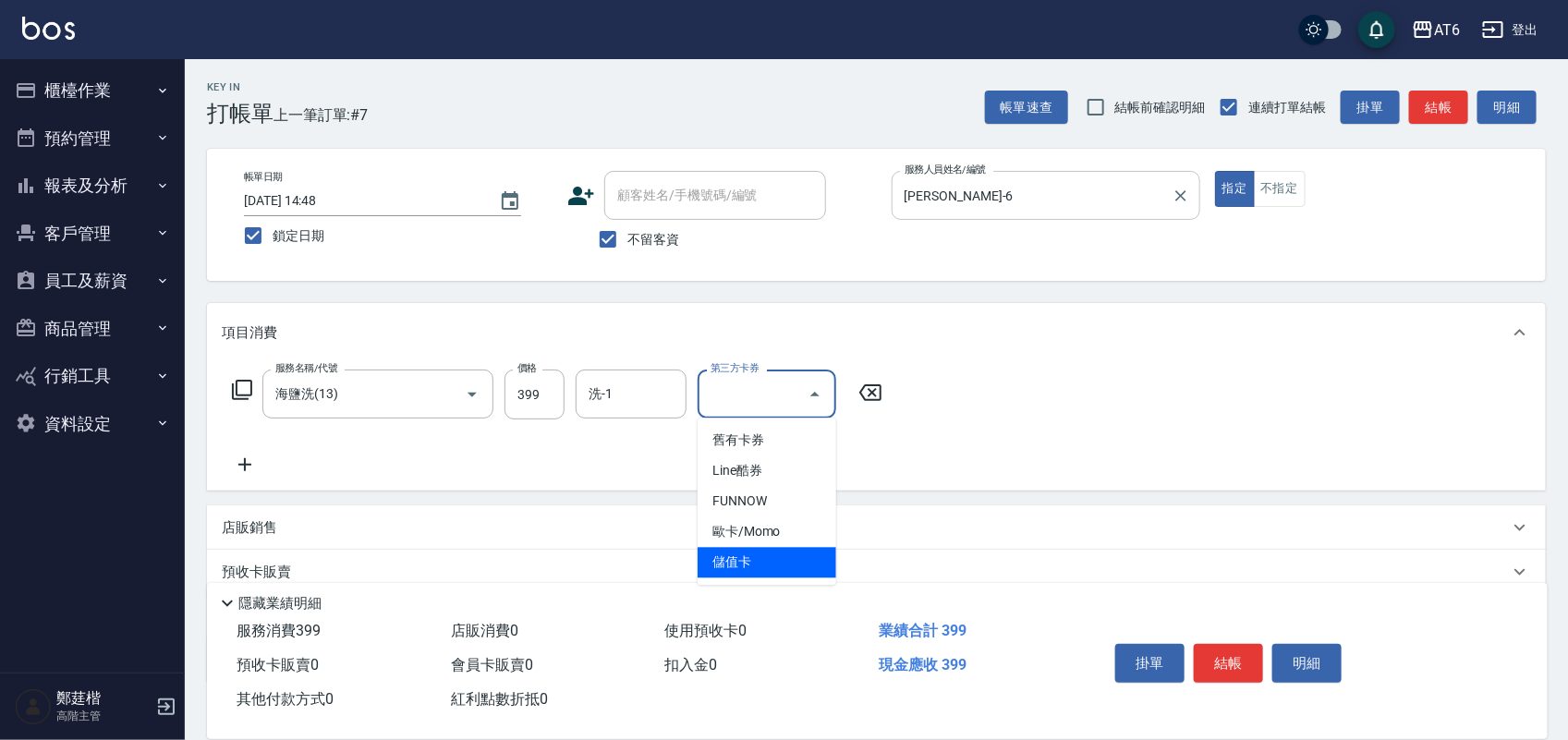
type input "儲值卡"
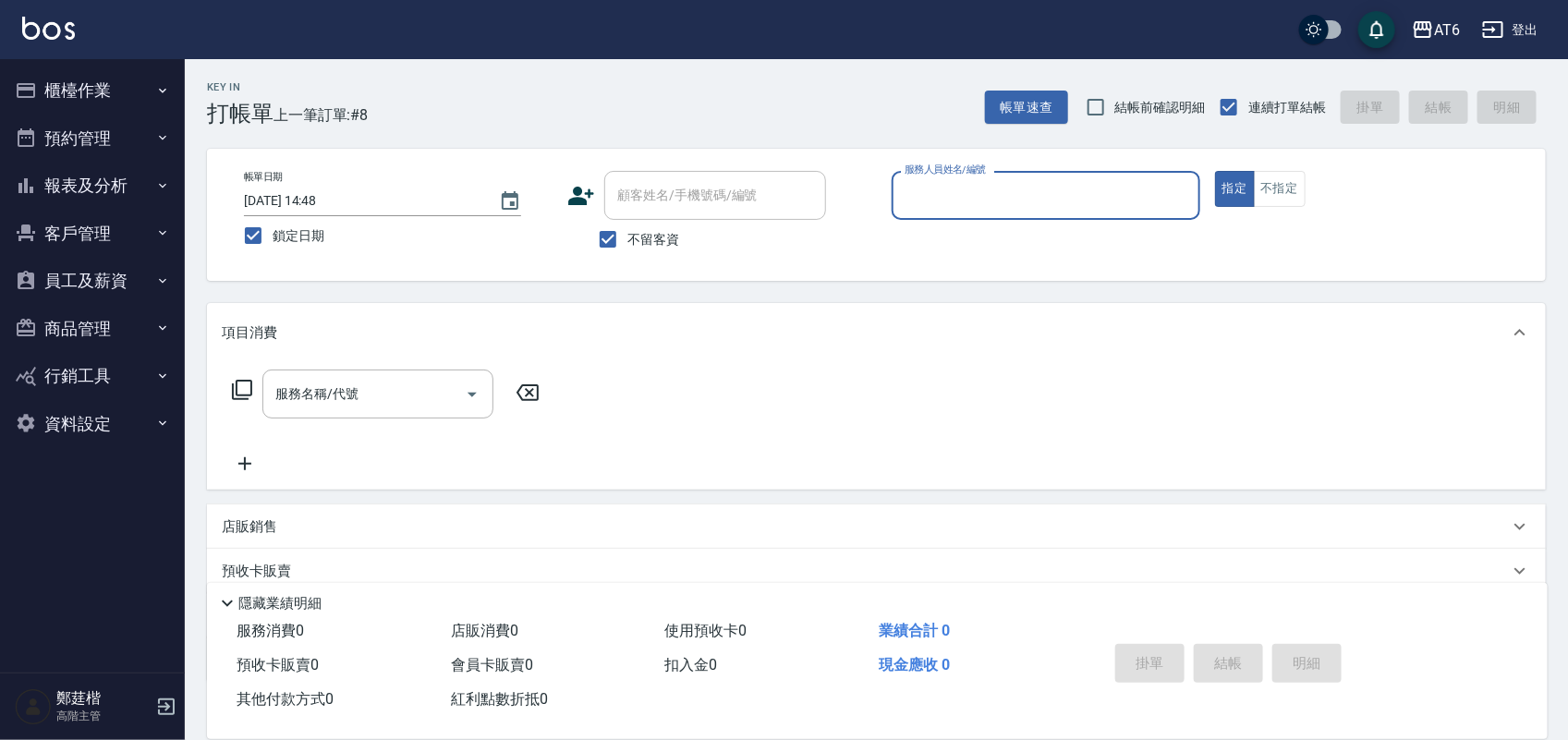
click at [105, 185] on button "報表及分析" at bounding box center [92, 185] width 170 height 48
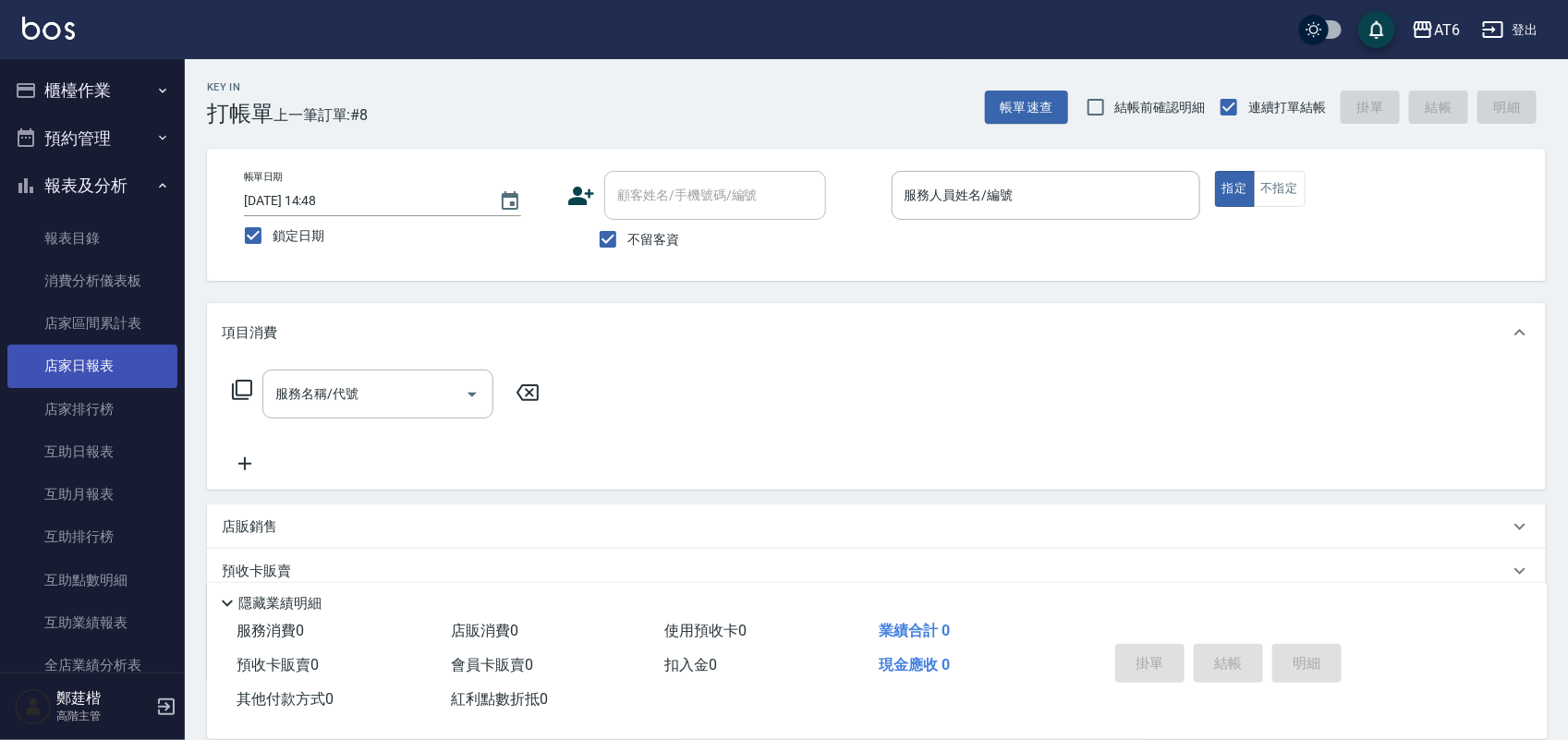
click at [91, 368] on link "店家日報表" at bounding box center [92, 365] width 170 height 42
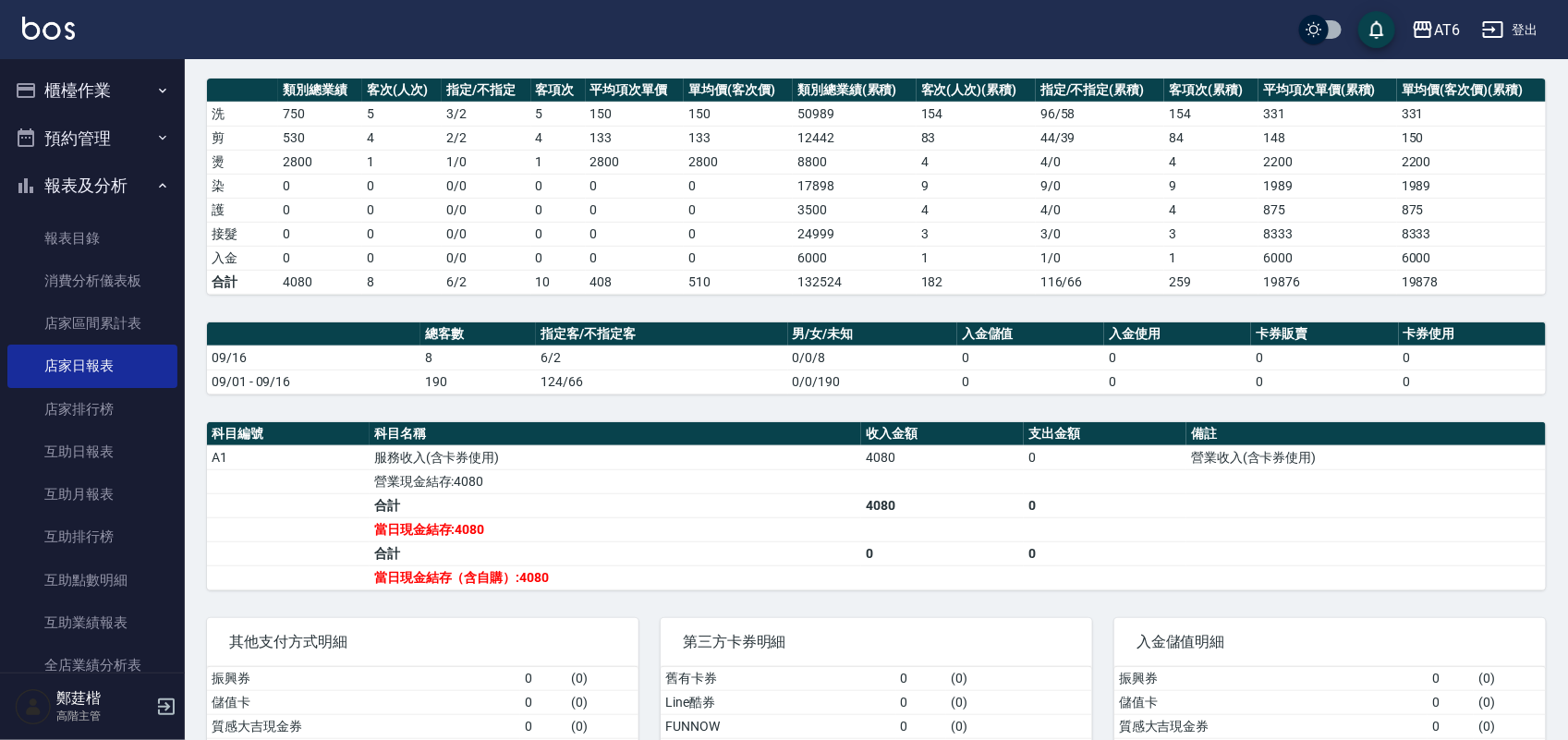
scroll to position [341, 0]
